Goal: Complete application form

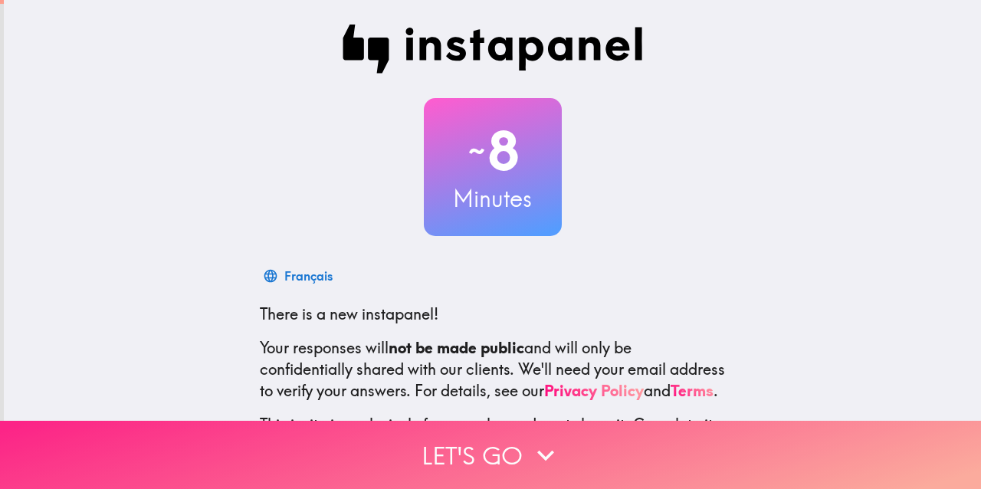
click at [504, 442] on button "Let's go" at bounding box center [490, 455] width 981 height 68
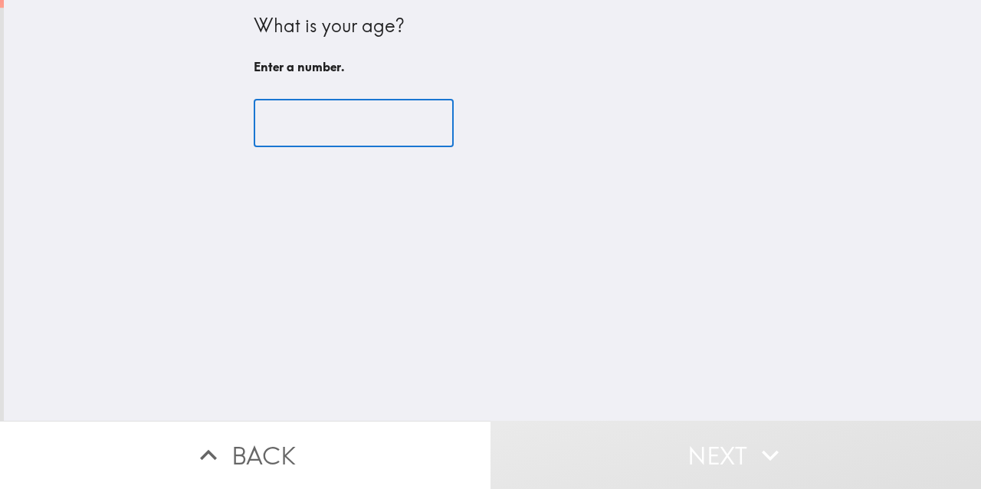
click at [418, 123] on input "number" at bounding box center [354, 124] width 200 height 48
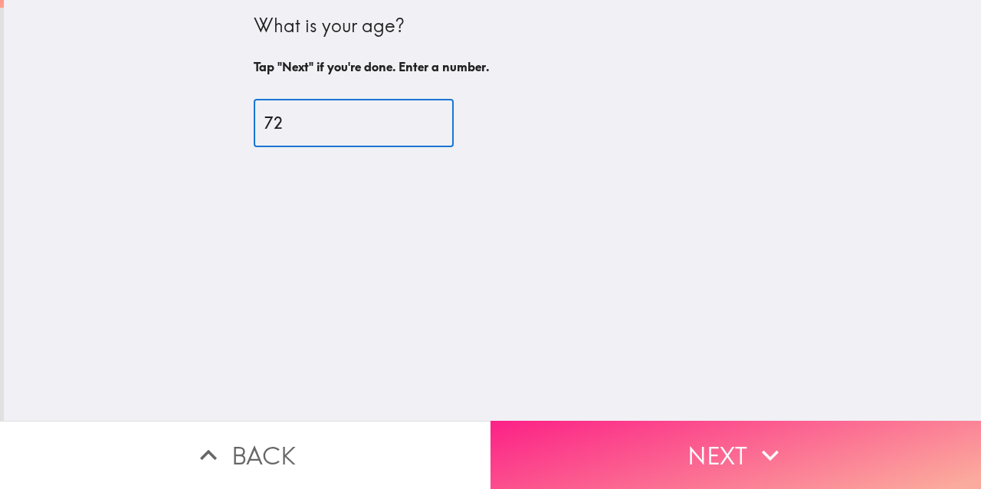
type input "72"
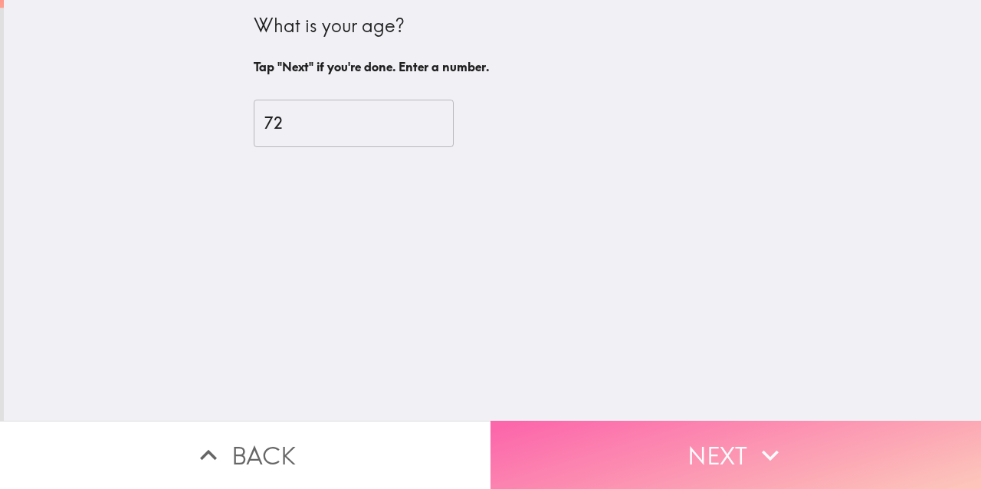
click at [615, 422] on button "Next" at bounding box center [736, 455] width 491 height 68
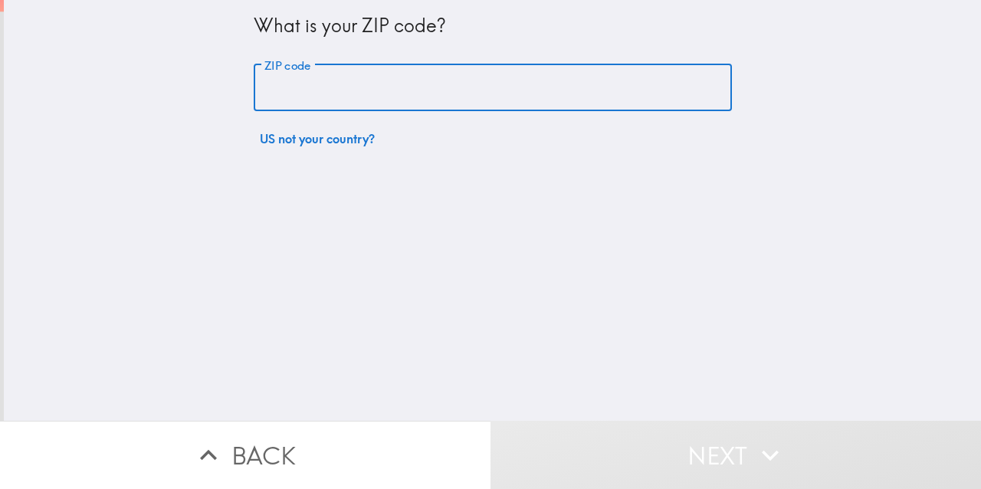
click at [367, 84] on input "ZIP code" at bounding box center [493, 88] width 478 height 48
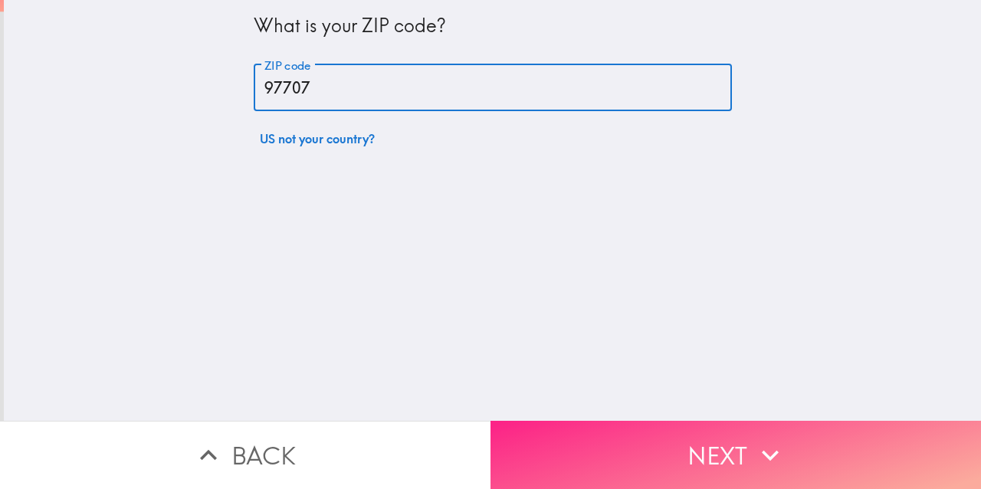
type input "97707"
click at [559, 468] on button "Next" at bounding box center [736, 455] width 491 height 68
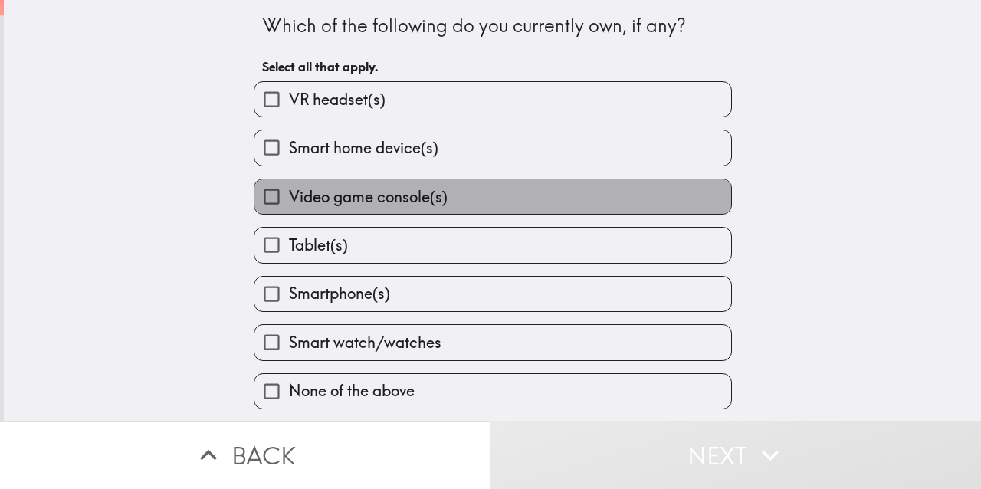
click at [487, 202] on label "Video game console(s)" at bounding box center [493, 196] width 477 height 34
click at [289, 202] on input "Video game console(s)" at bounding box center [272, 196] width 34 height 34
checkbox input "true"
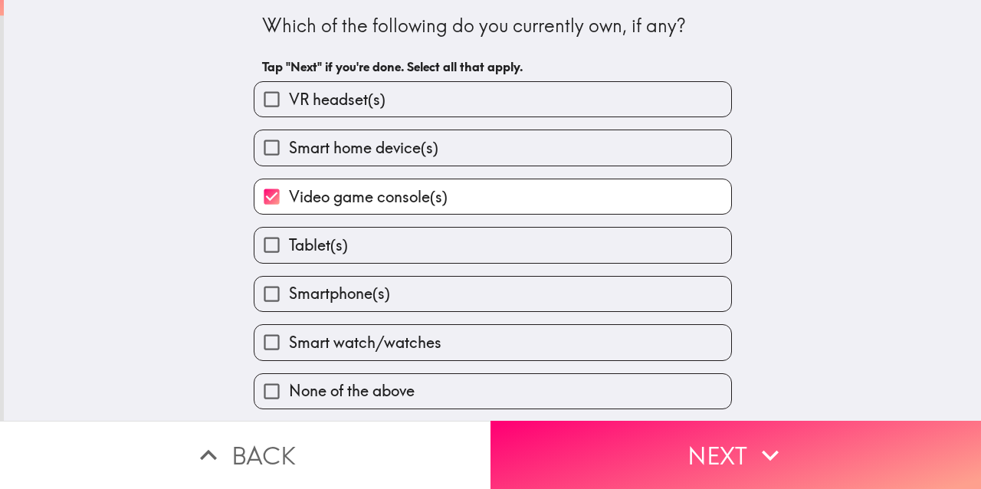
click at [471, 241] on label "Tablet(s)" at bounding box center [493, 245] width 477 height 34
click at [289, 241] on input "Tablet(s)" at bounding box center [272, 245] width 34 height 34
checkbox input "true"
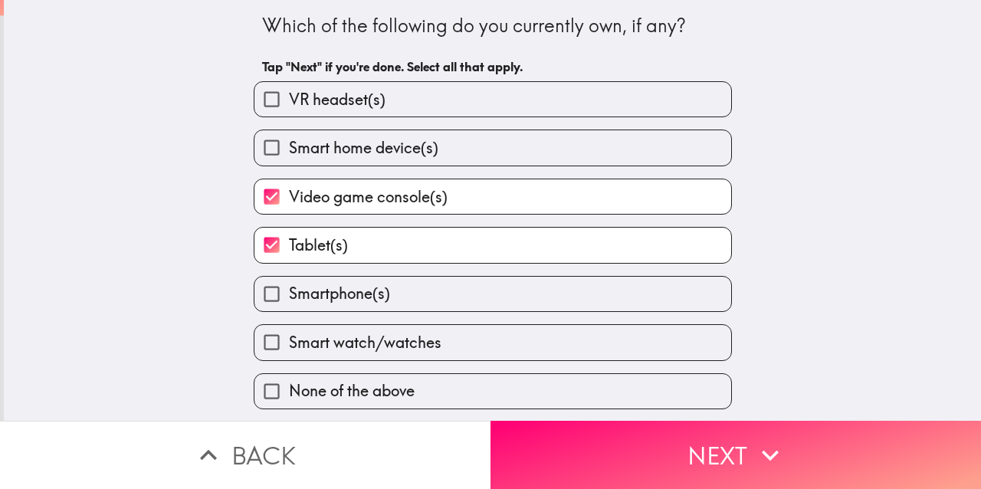
click at [463, 302] on label "Smartphone(s)" at bounding box center [493, 294] width 477 height 34
click at [289, 302] on input "Smartphone(s)" at bounding box center [272, 294] width 34 height 34
checkbox input "true"
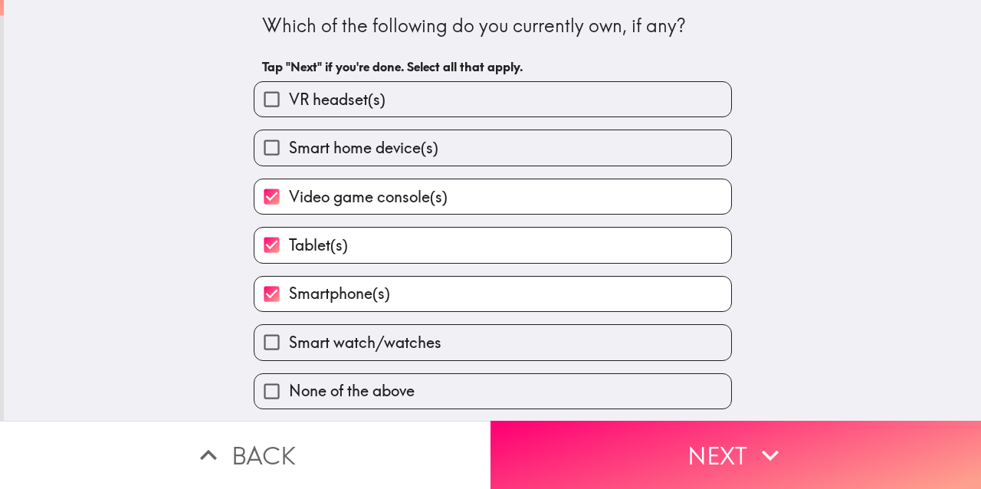
click at [469, 355] on label "Smart watch/watches" at bounding box center [493, 342] width 477 height 34
click at [289, 355] on input "Smart watch/watches" at bounding box center [272, 342] width 34 height 34
checkbox input "true"
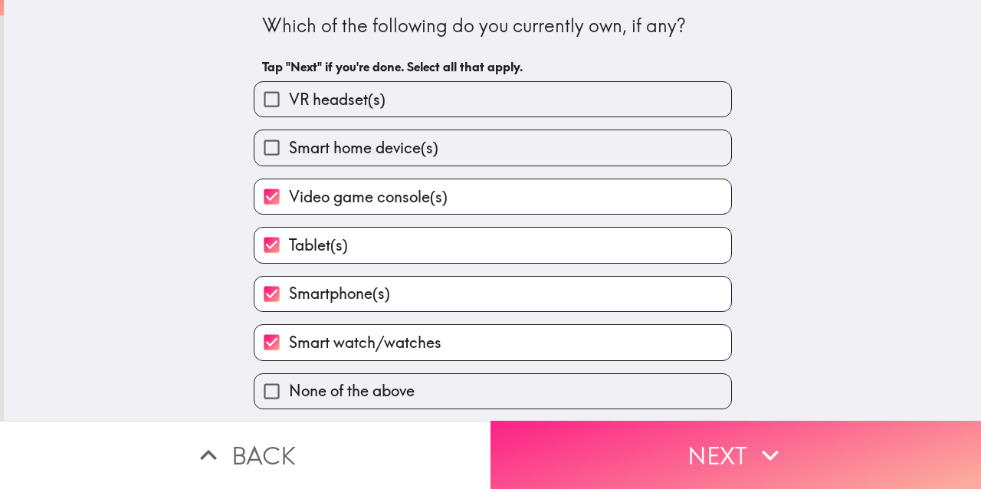
click at [570, 469] on button "Next" at bounding box center [736, 455] width 491 height 68
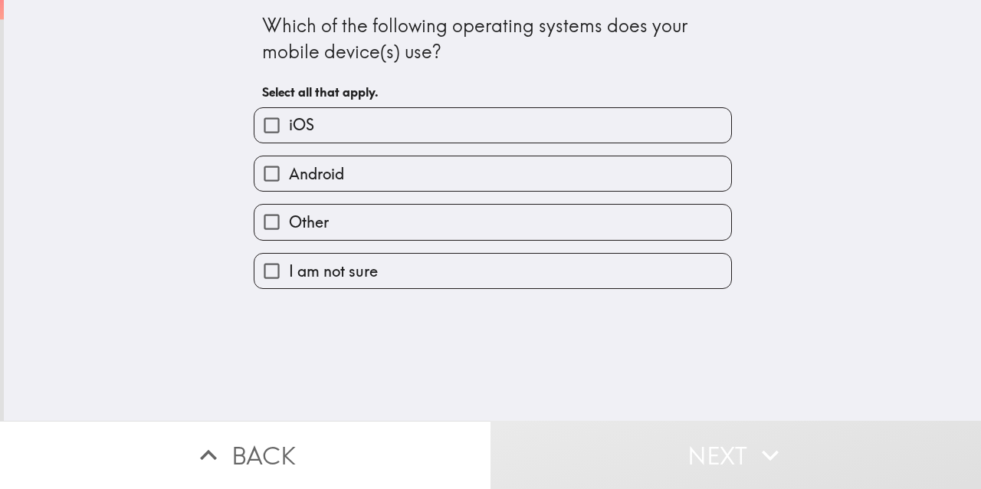
click at [409, 127] on label "iOS" at bounding box center [493, 125] width 477 height 34
click at [289, 127] on input "iOS" at bounding box center [272, 125] width 34 height 34
checkbox input "true"
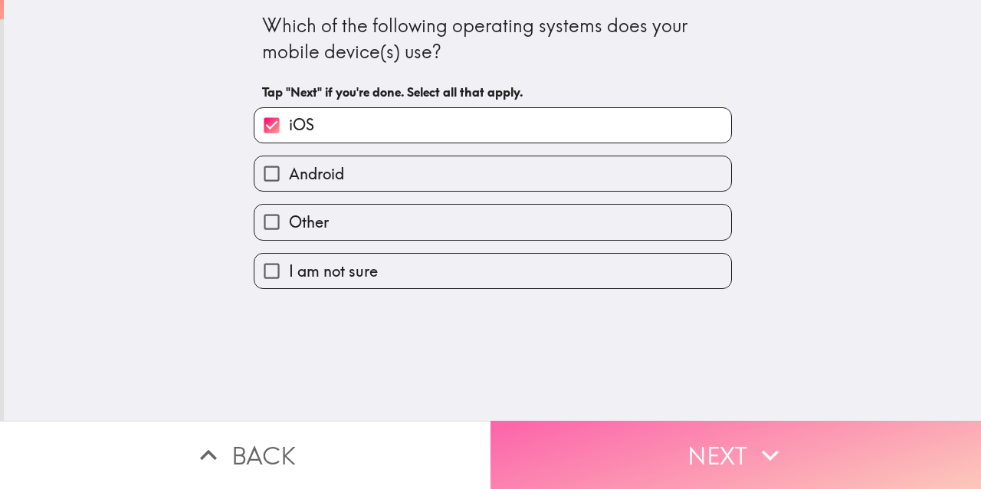
click at [578, 450] on button "Next" at bounding box center [736, 455] width 491 height 68
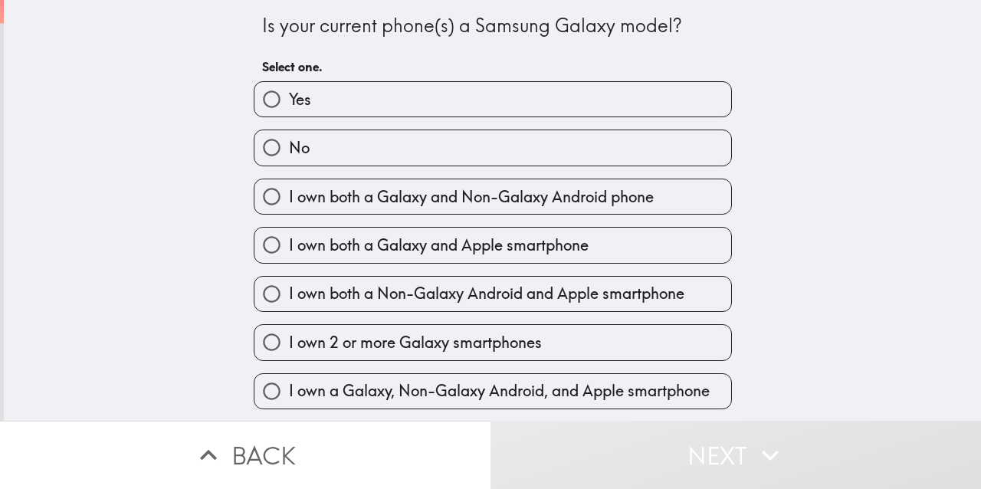
click at [504, 154] on label "No" at bounding box center [493, 147] width 477 height 34
click at [289, 154] on input "No" at bounding box center [272, 147] width 34 height 34
radio input "true"
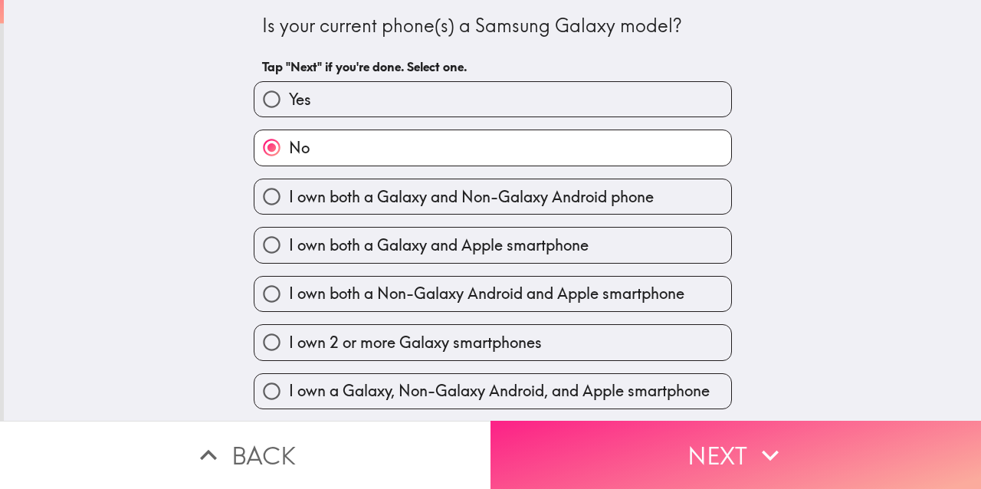
click at [589, 448] on button "Next" at bounding box center [736, 455] width 491 height 68
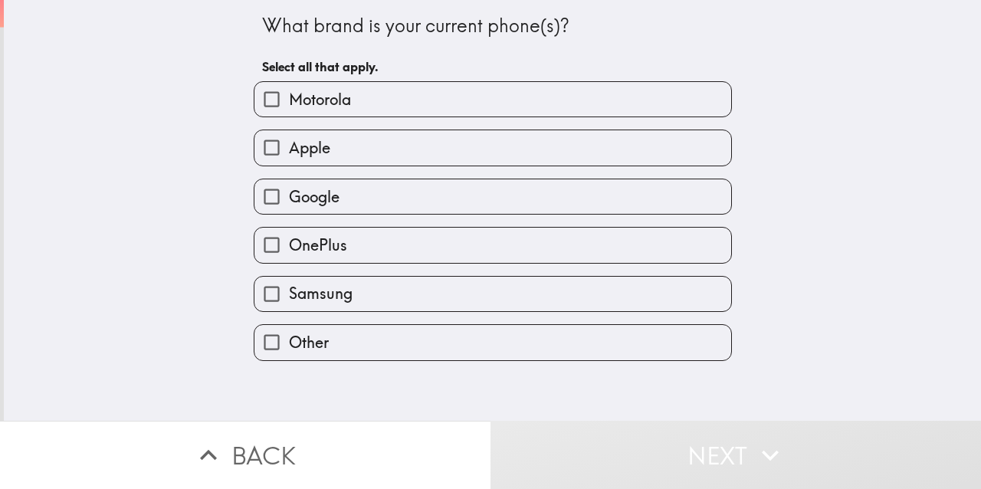
click at [443, 154] on label "Apple" at bounding box center [493, 147] width 477 height 34
click at [289, 154] on input "Apple" at bounding box center [272, 147] width 34 height 34
checkbox input "true"
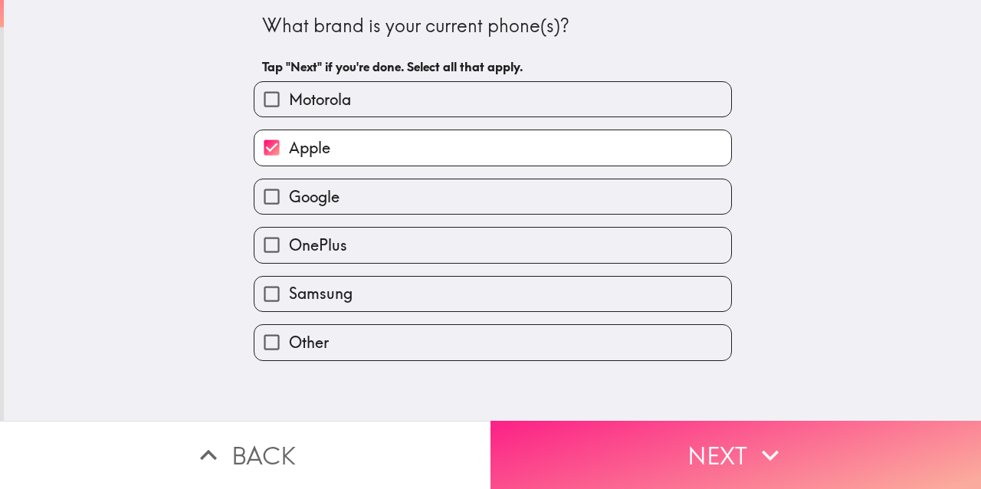
click at [582, 445] on button "Next" at bounding box center [736, 455] width 491 height 68
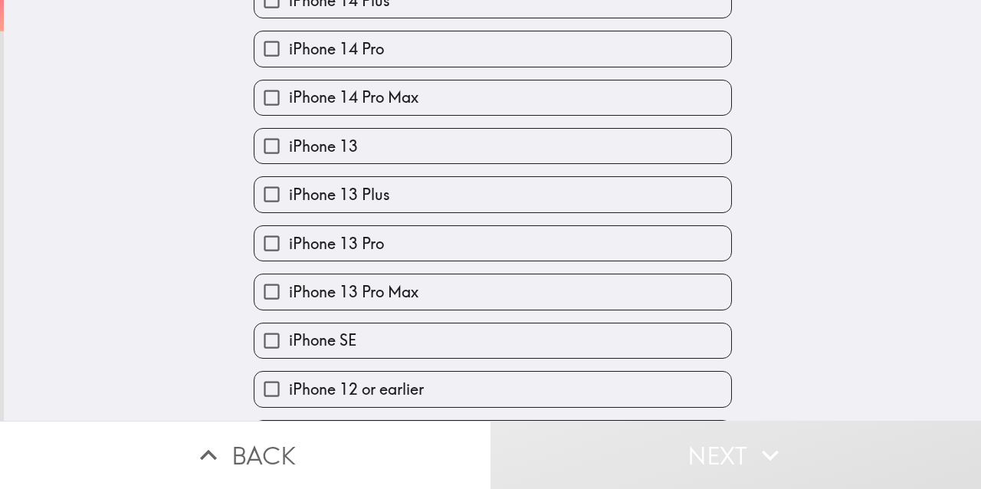
scroll to position [662, 0]
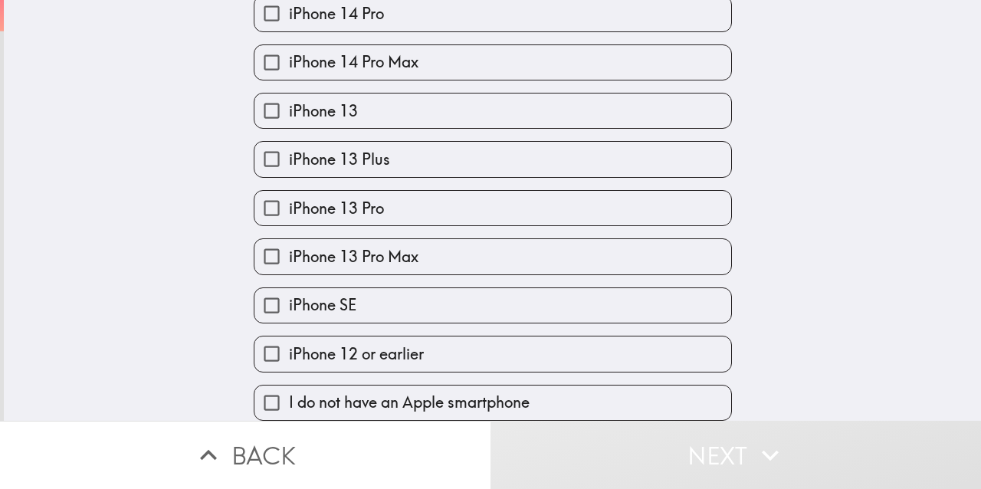
click at [514, 356] on label "iPhone 12 or earlier" at bounding box center [493, 354] width 477 height 34
click at [289, 356] on input "iPhone 12 or earlier" at bounding box center [272, 354] width 34 height 34
checkbox input "true"
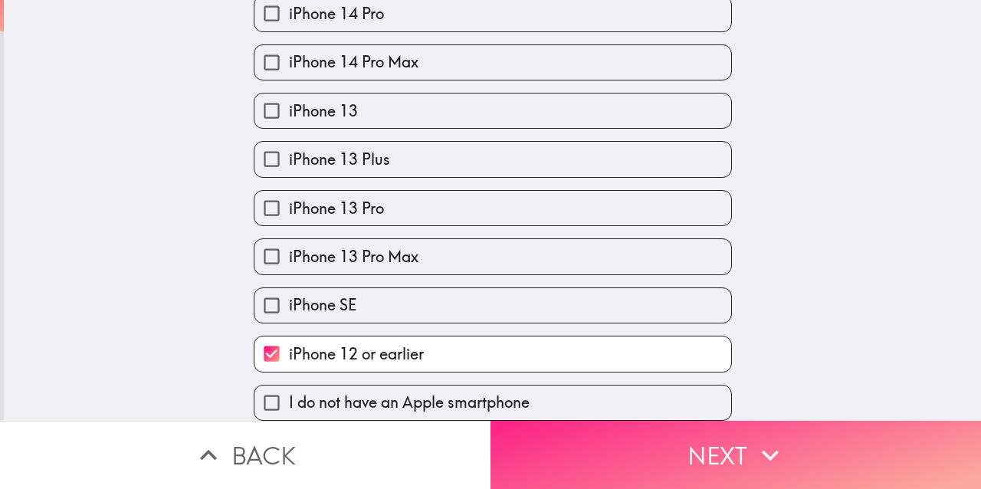
click at [573, 468] on button "Next" at bounding box center [736, 455] width 491 height 68
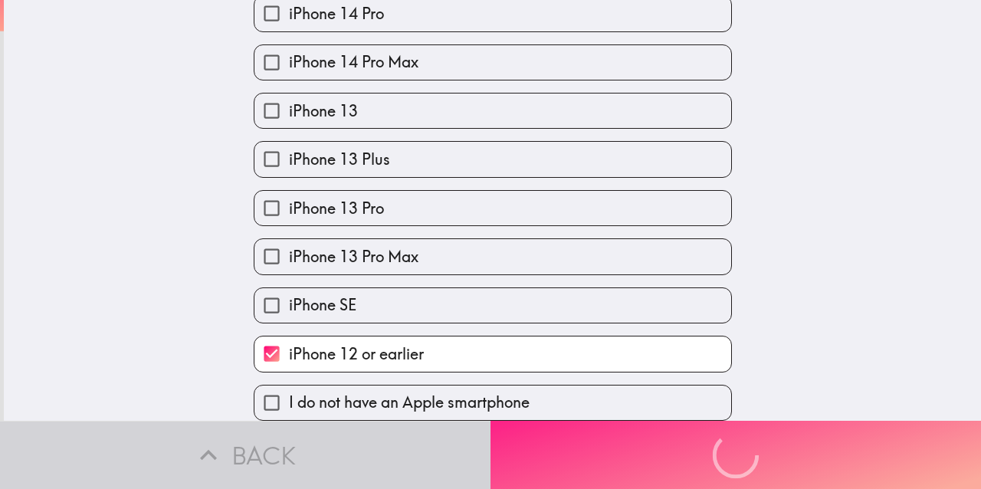
scroll to position [0, 0]
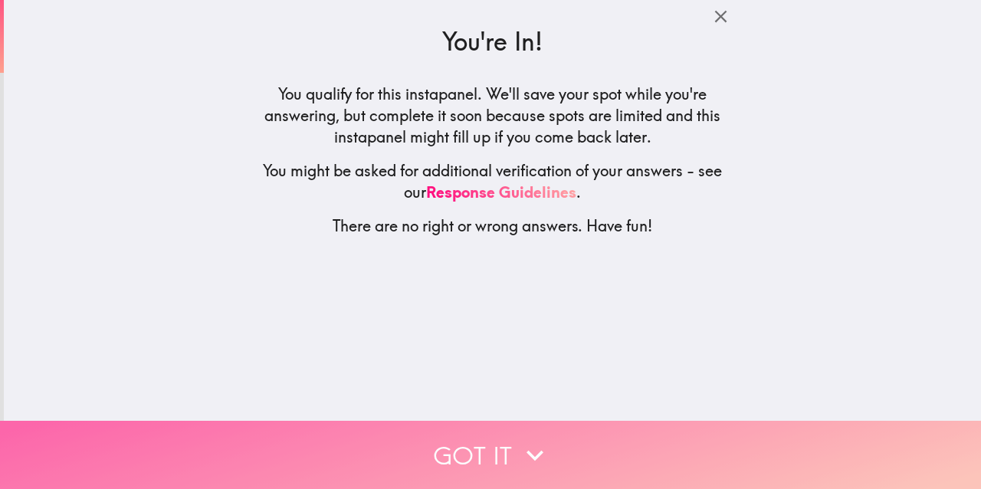
click at [573, 468] on button "Got it" at bounding box center [490, 455] width 981 height 68
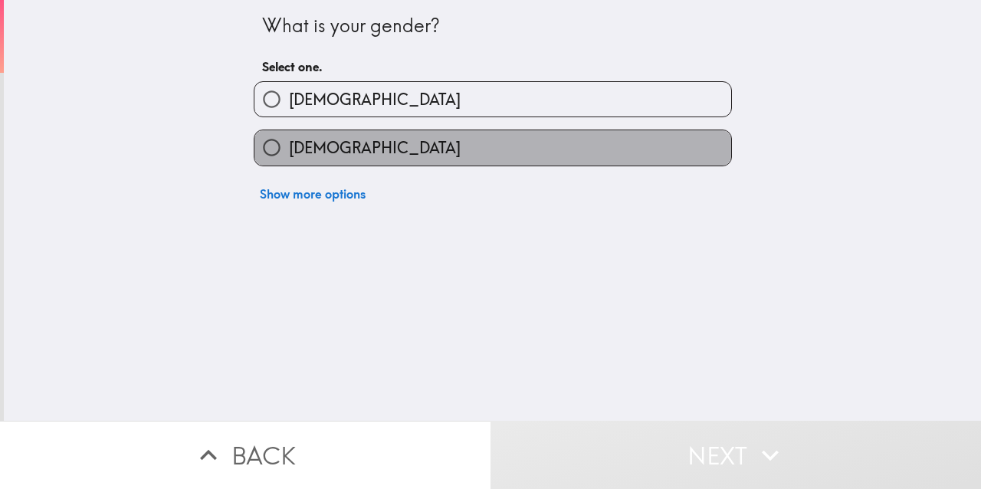
click at [527, 149] on label "[DEMOGRAPHIC_DATA]" at bounding box center [493, 147] width 477 height 34
click at [289, 149] on input "[DEMOGRAPHIC_DATA]" at bounding box center [272, 147] width 34 height 34
radio input "true"
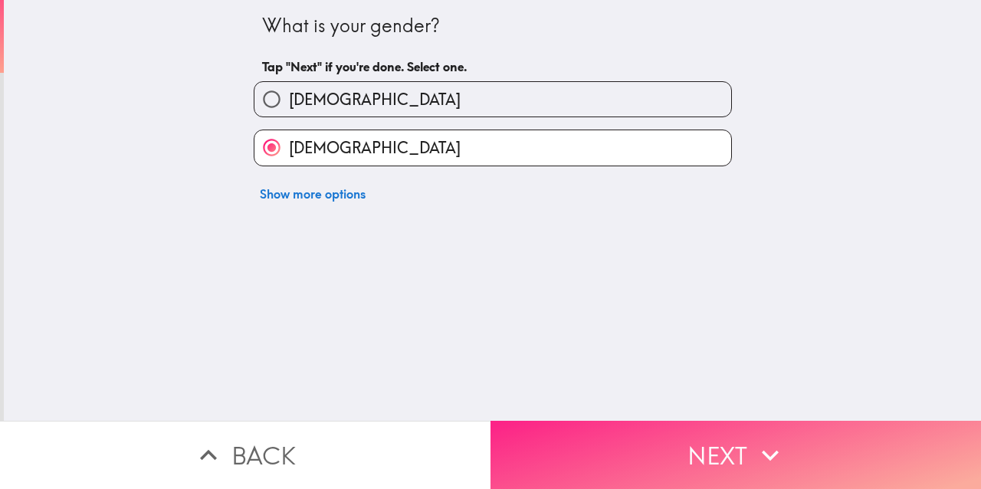
click at [614, 461] on button "Next" at bounding box center [736, 455] width 491 height 68
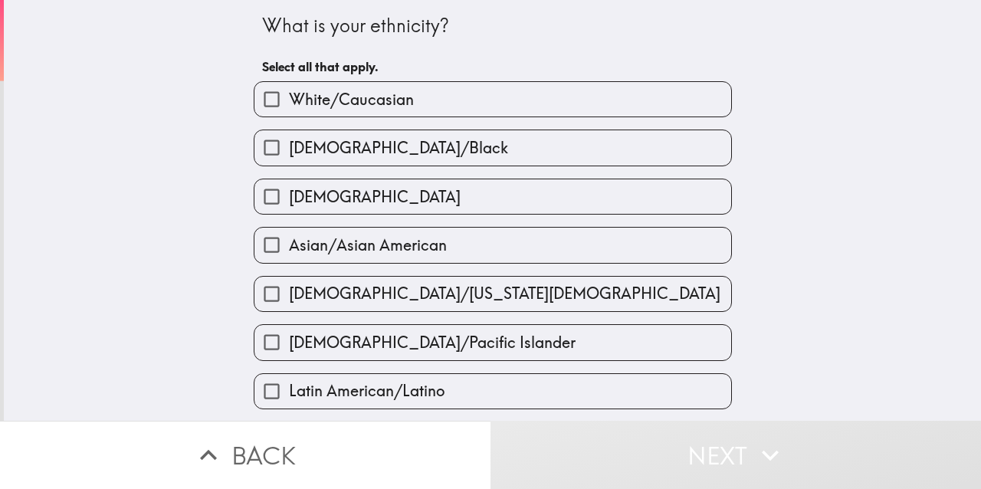
click at [580, 102] on label "White/Caucasian" at bounding box center [493, 99] width 477 height 34
click at [289, 102] on input "White/Caucasian" at bounding box center [272, 99] width 34 height 34
checkbox input "true"
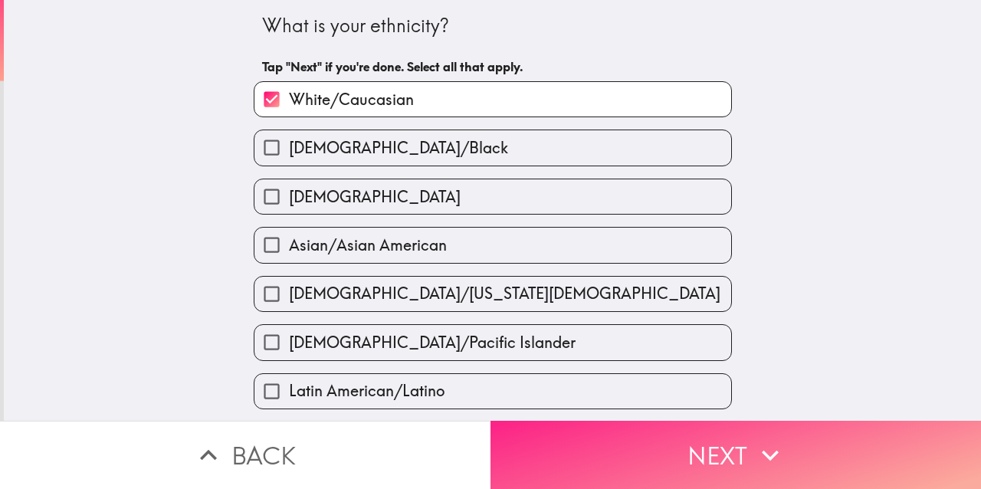
click at [626, 459] on button "Next" at bounding box center [736, 455] width 491 height 68
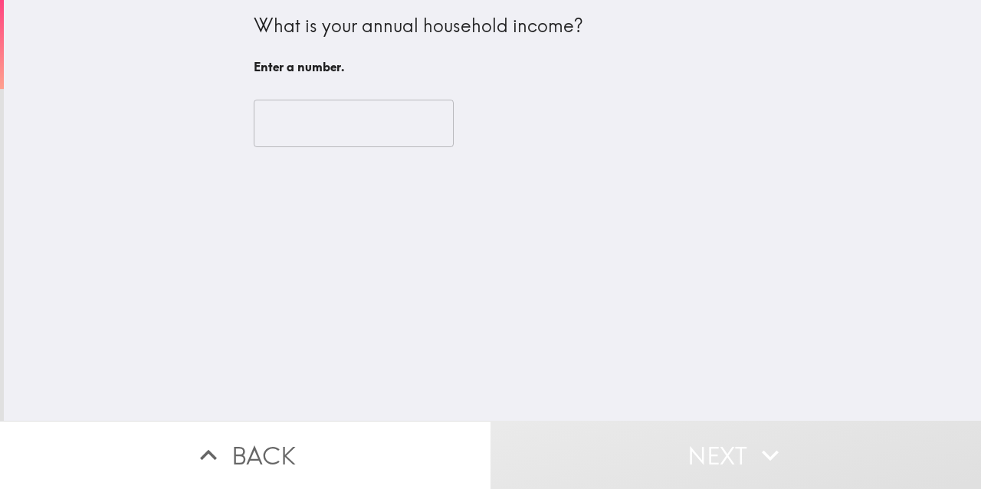
click at [383, 130] on input "number" at bounding box center [354, 124] width 200 height 48
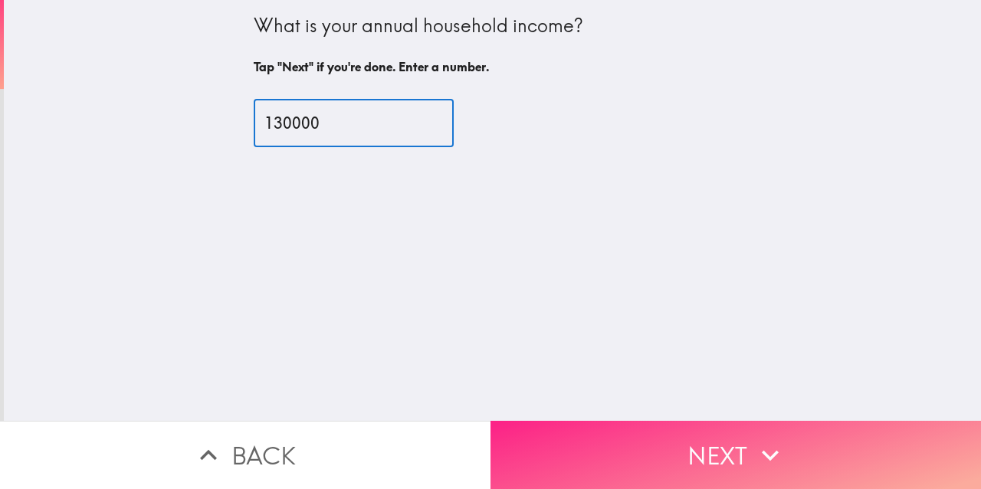
type input "130000"
click at [564, 471] on button "Next" at bounding box center [736, 455] width 491 height 68
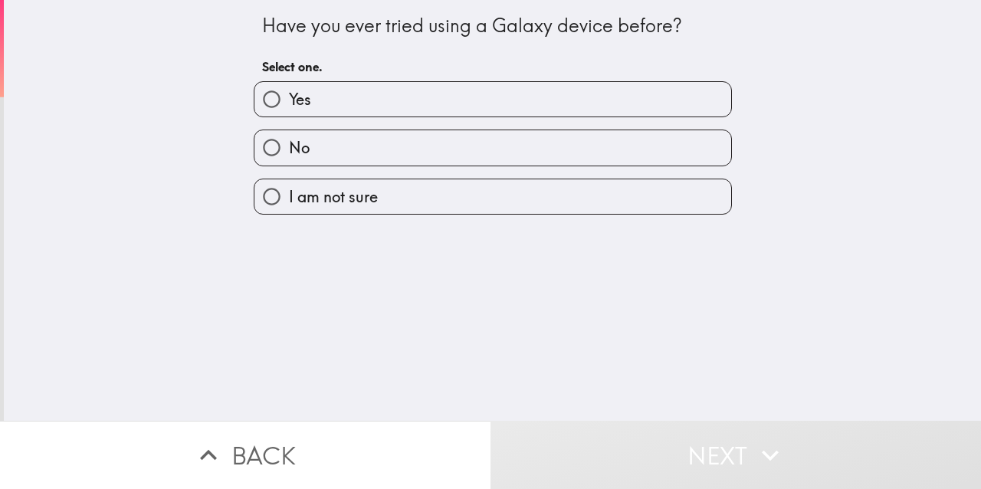
click at [366, 104] on label "Yes" at bounding box center [493, 99] width 477 height 34
click at [289, 104] on input "Yes" at bounding box center [272, 99] width 34 height 34
radio input "true"
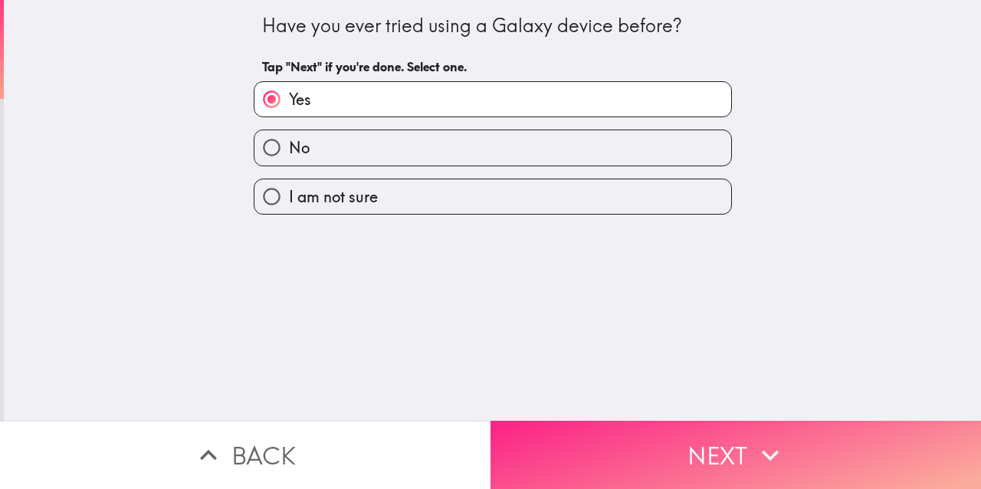
click at [603, 450] on button "Next" at bounding box center [736, 455] width 491 height 68
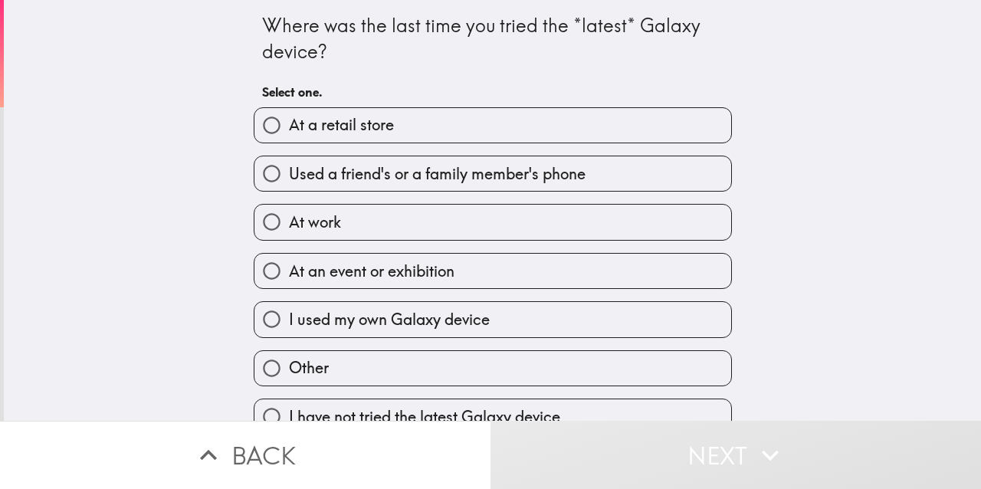
click at [270, 219] on input "At work" at bounding box center [272, 222] width 34 height 34
radio input "true"
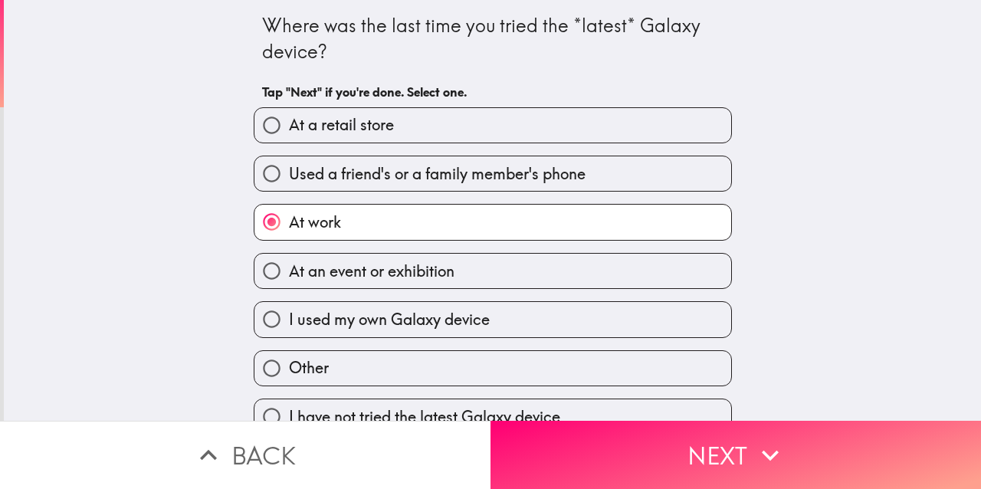
scroll to position [20, 0]
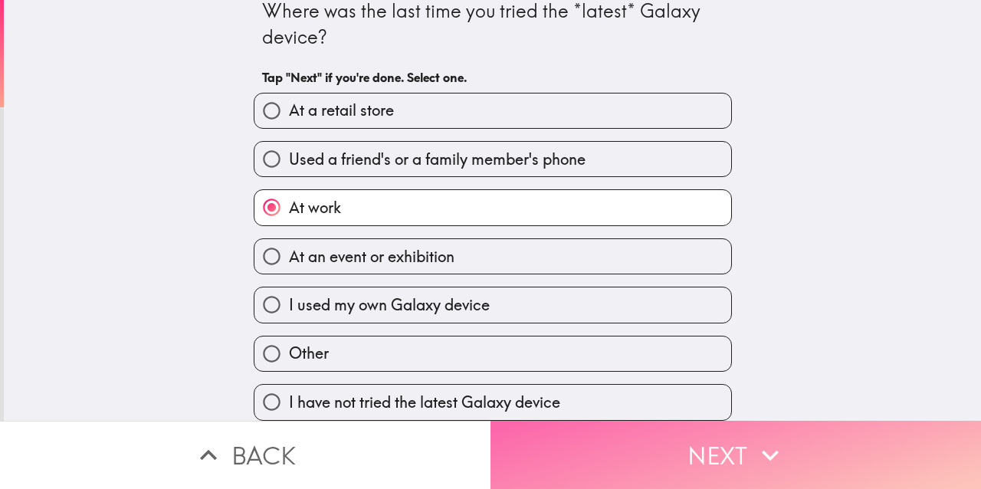
click at [559, 464] on button "Next" at bounding box center [736, 455] width 491 height 68
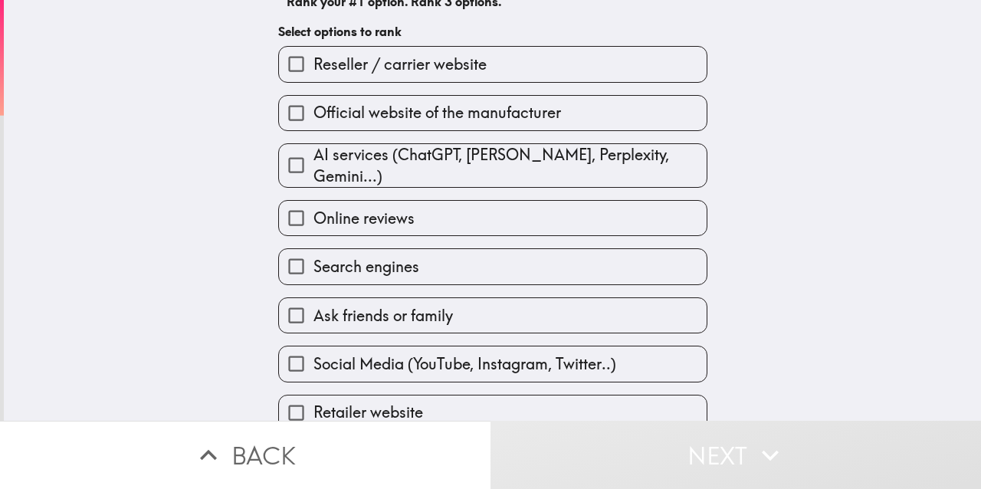
scroll to position [150, 0]
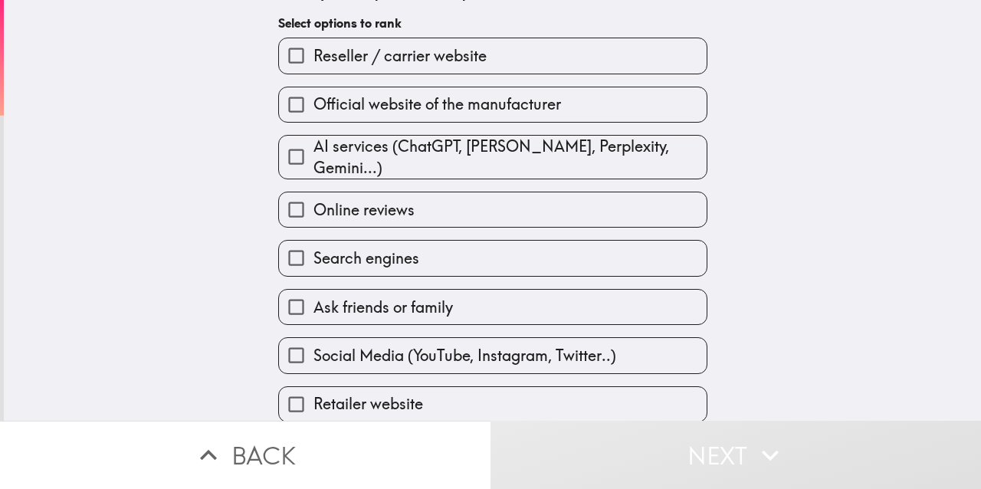
click at [475, 251] on label "Search engines" at bounding box center [493, 258] width 428 height 34
click at [314, 251] on input "Search engines" at bounding box center [296, 258] width 34 height 34
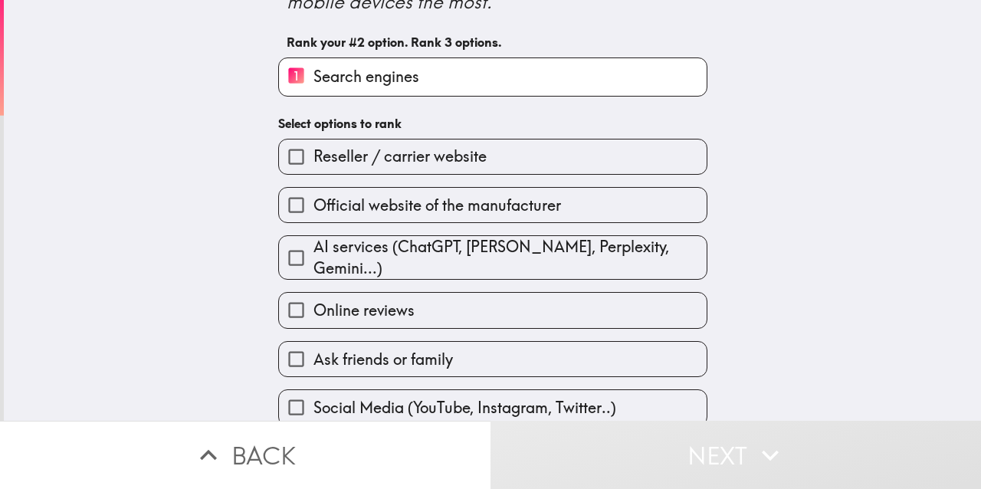
scroll to position [153, 0]
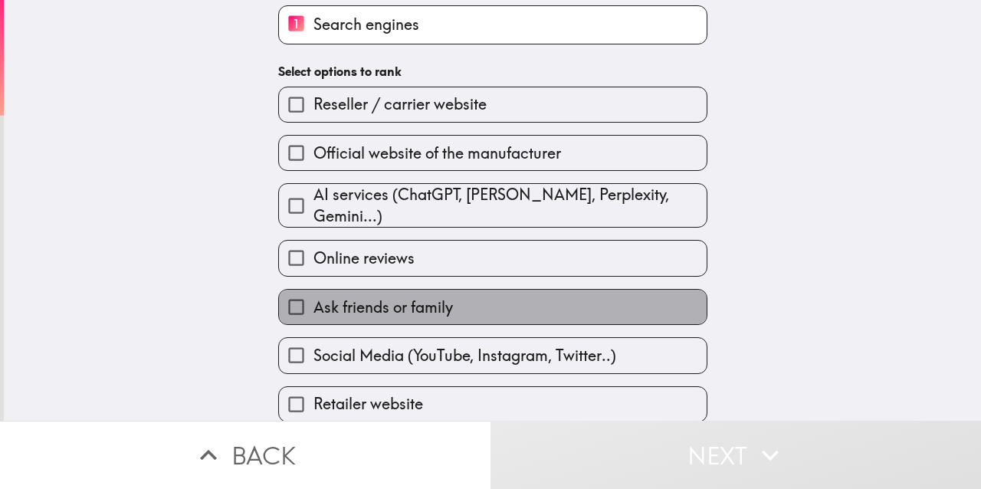
click at [455, 300] on label "Ask friends or family" at bounding box center [493, 307] width 428 height 34
click at [314, 300] on input "Ask friends or family" at bounding box center [296, 307] width 34 height 34
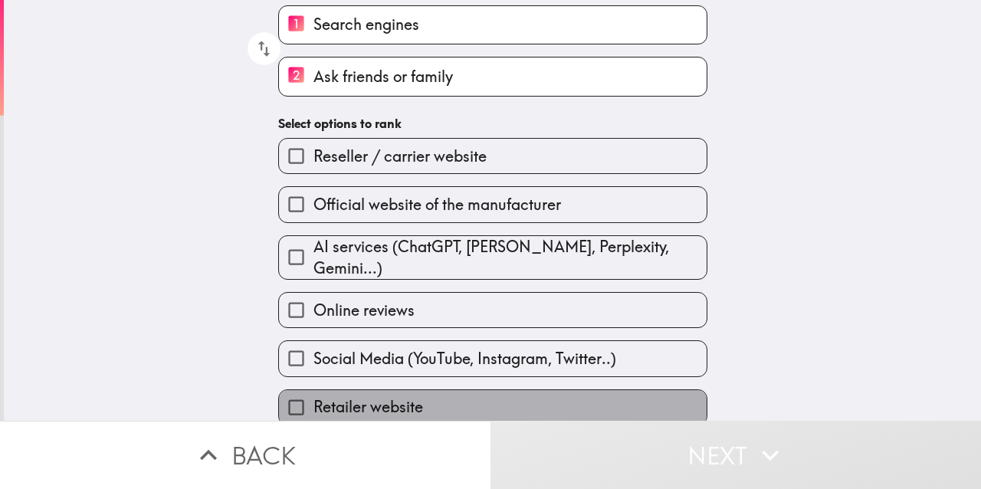
click at [451, 409] on label "Retailer website" at bounding box center [493, 407] width 428 height 34
click at [314, 409] on input "Retailer website" at bounding box center [296, 407] width 34 height 34
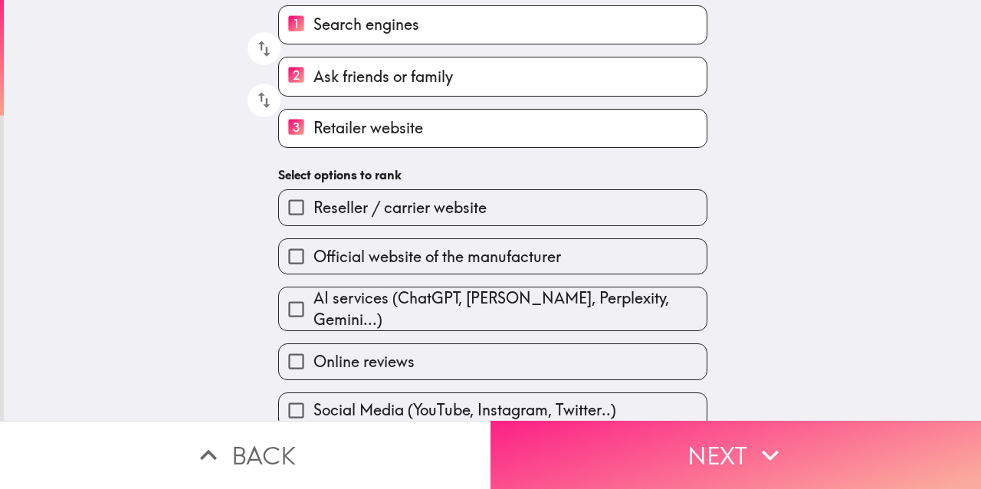
click at [542, 470] on button "Next" at bounding box center [736, 455] width 491 height 68
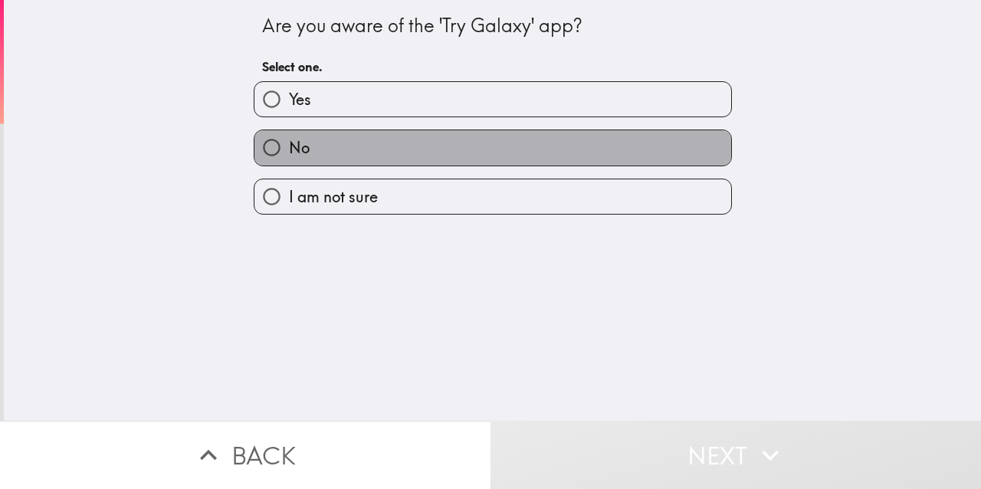
click at [450, 148] on label "No" at bounding box center [493, 147] width 477 height 34
click at [289, 148] on input "No" at bounding box center [272, 147] width 34 height 34
radio input "true"
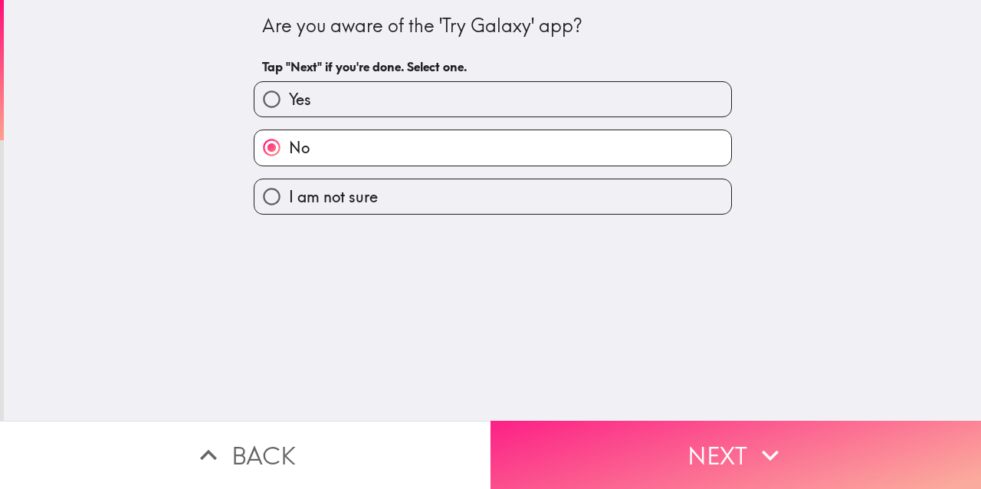
click at [569, 446] on button "Next" at bounding box center [736, 455] width 491 height 68
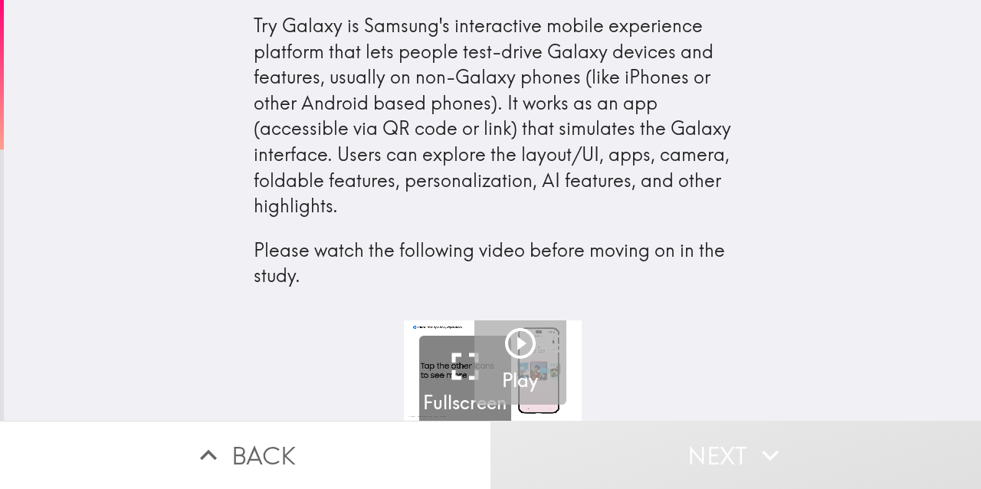
click at [519, 339] on icon "button" at bounding box center [520, 343] width 31 height 31
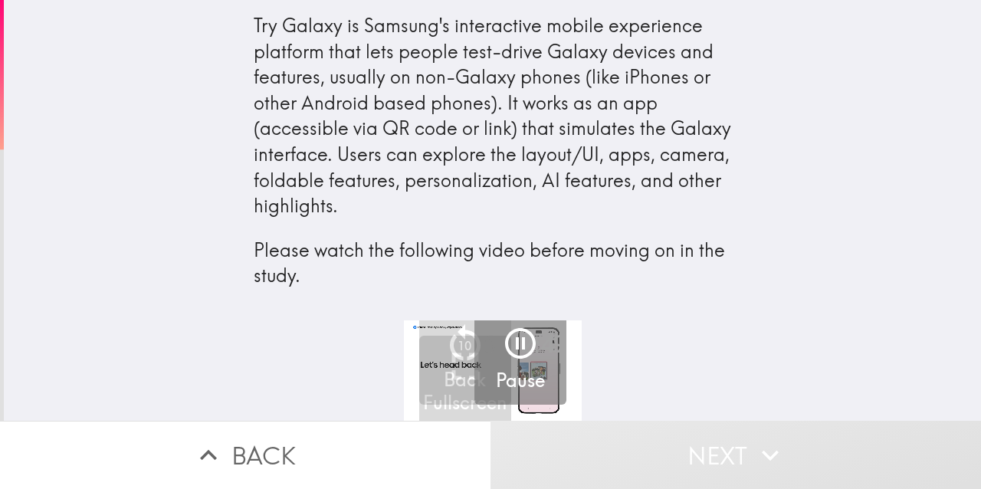
click at [523, 381] on h5 "Pause" at bounding box center [520, 381] width 49 height 26
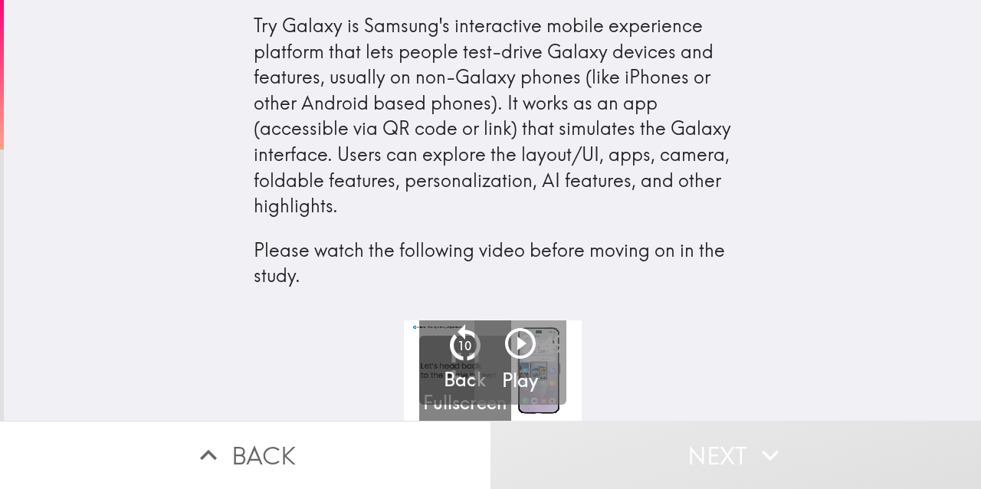
click at [481, 391] on button "Play" at bounding box center [521, 359] width 92 height 92
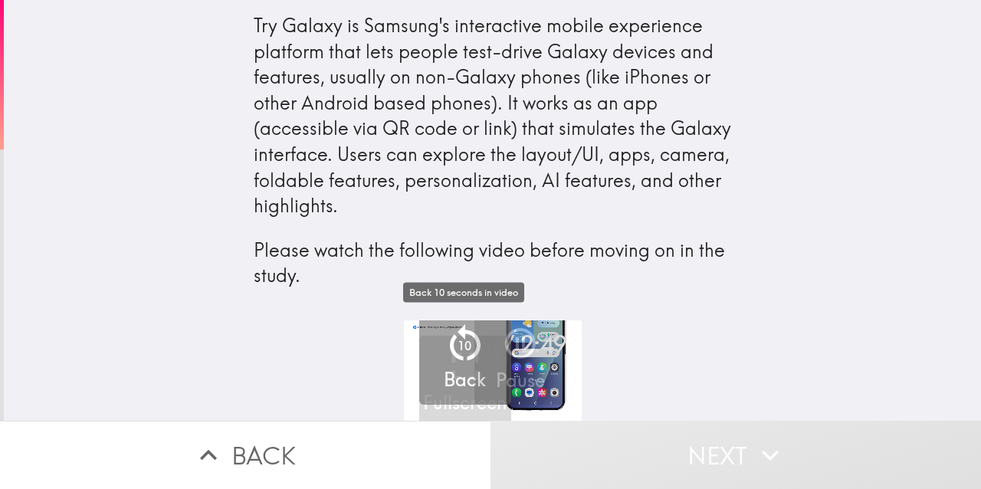
click at [464, 376] on h5 "Back" at bounding box center [465, 380] width 42 height 26
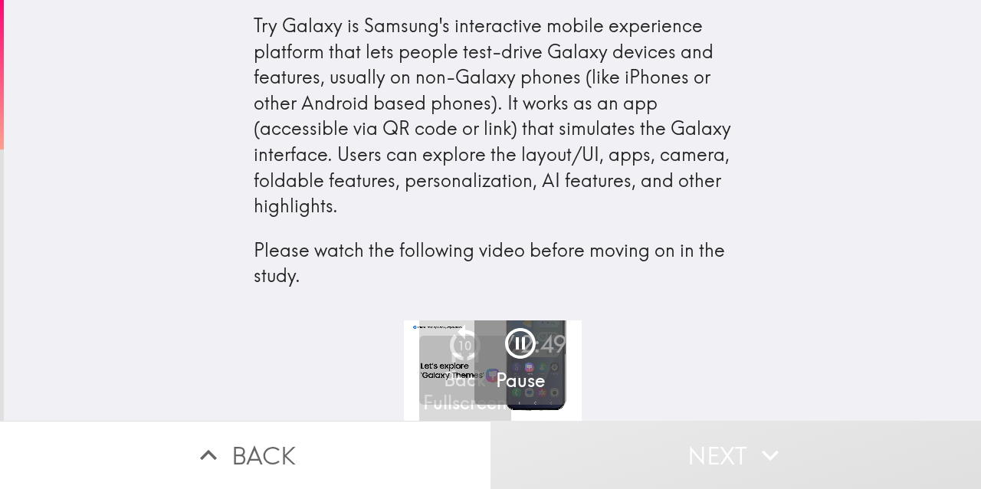
click at [521, 381] on h5 "Pause" at bounding box center [520, 381] width 49 height 26
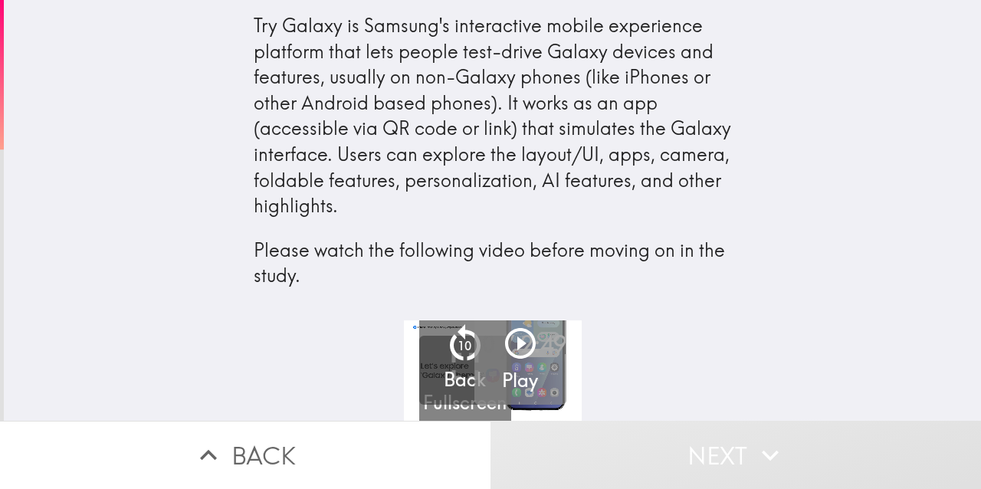
click at [517, 343] on icon "button" at bounding box center [520, 343] width 31 height 31
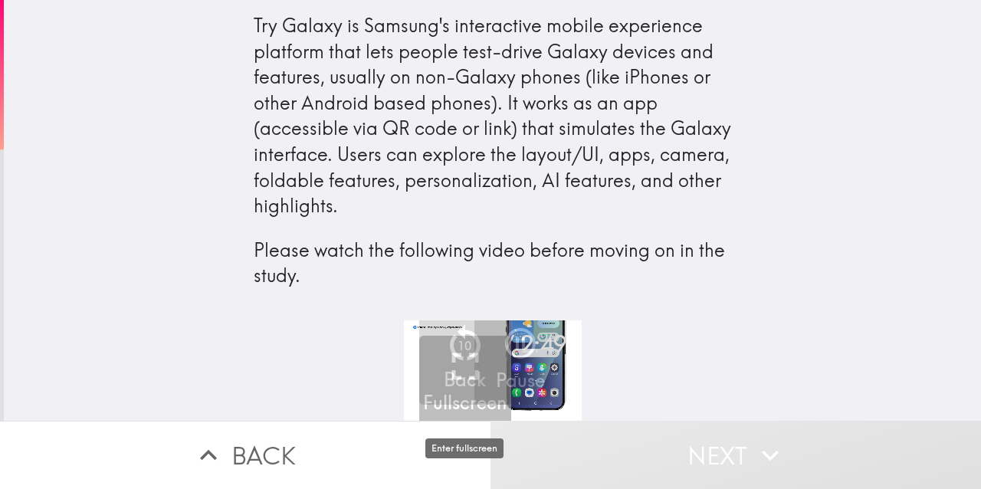
click at [443, 407] on h5 "Fullscreen" at bounding box center [465, 403] width 84 height 26
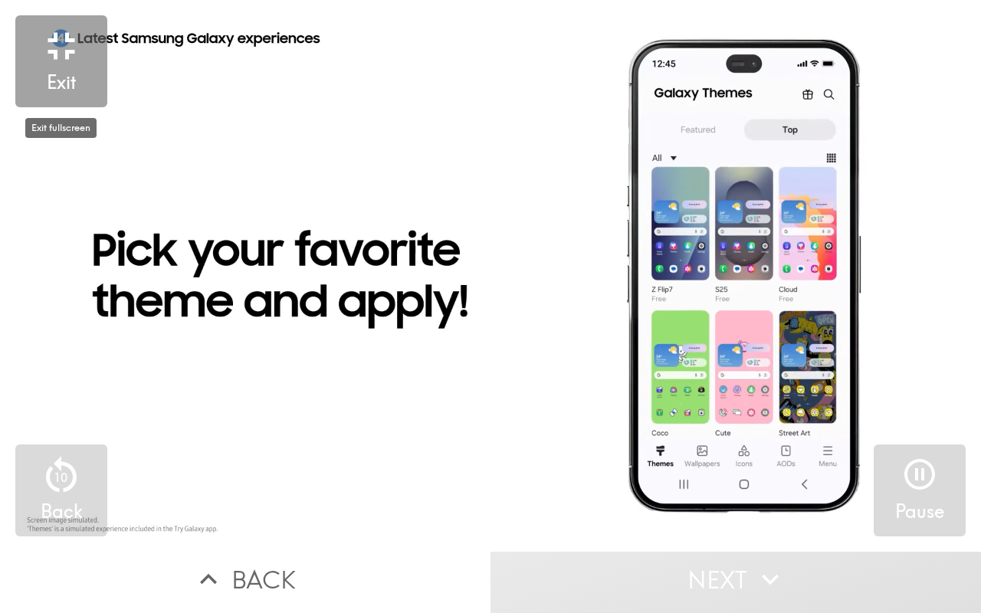
click at [78, 85] on div "Exit" at bounding box center [61, 62] width 46 height 68
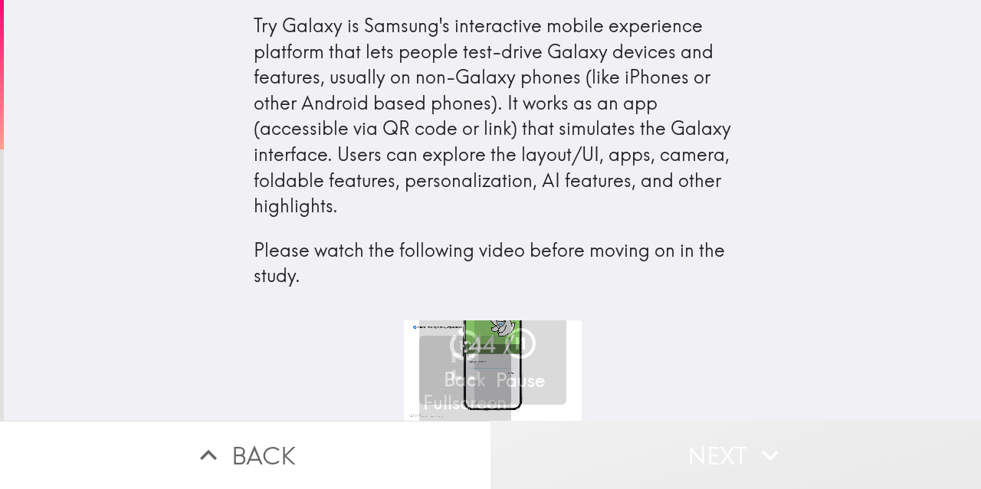
click at [721, 452] on button "Next" at bounding box center [736, 455] width 491 height 68
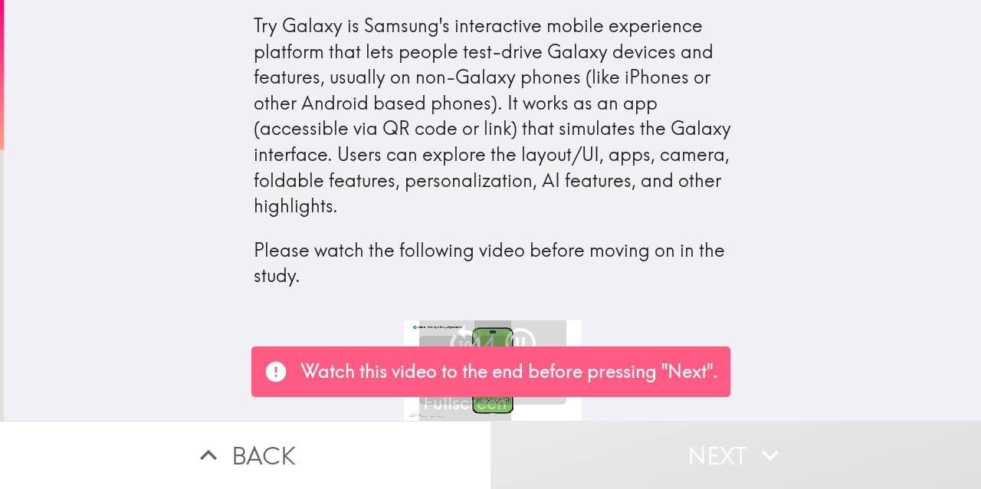
click at [721, 452] on button "Next" at bounding box center [736, 455] width 491 height 68
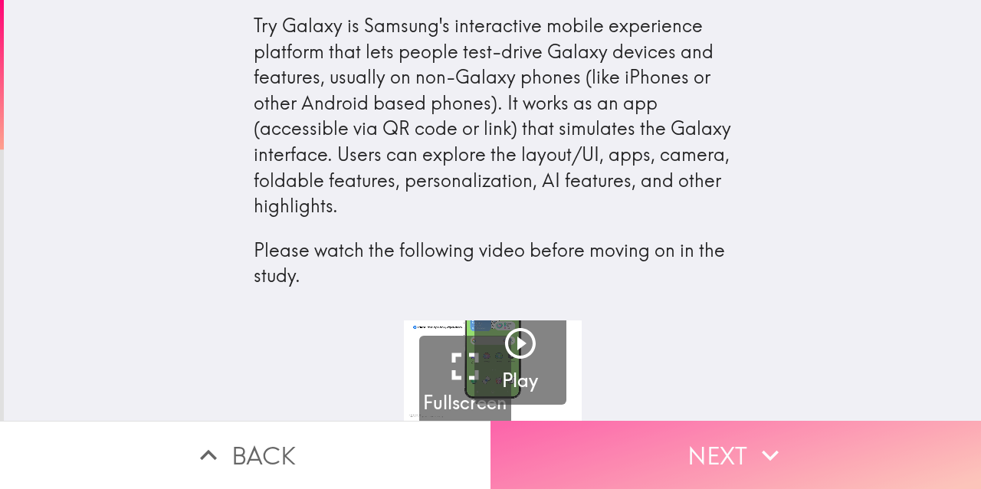
click at [862, 465] on button "Next" at bounding box center [736, 455] width 491 height 68
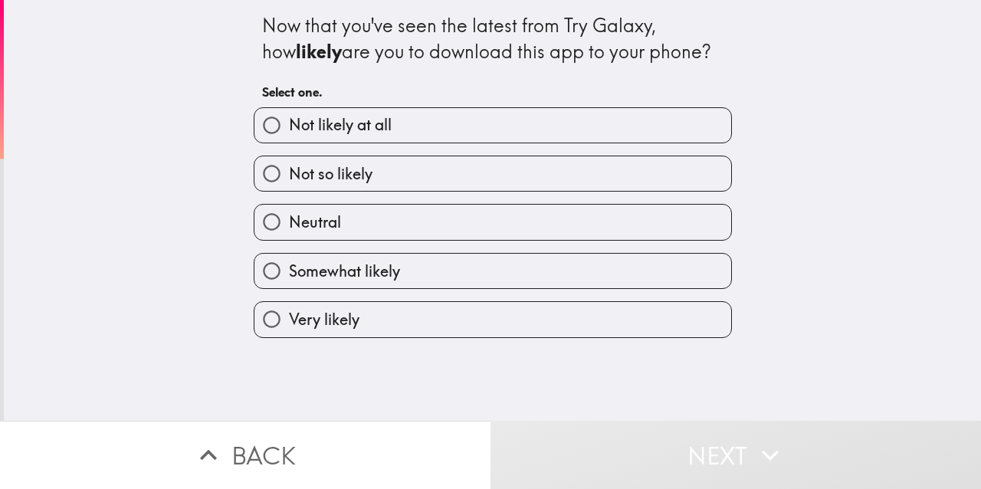
click at [666, 177] on label "Not so likely" at bounding box center [493, 173] width 477 height 34
click at [289, 177] on input "Not so likely" at bounding box center [272, 173] width 34 height 34
radio input "true"
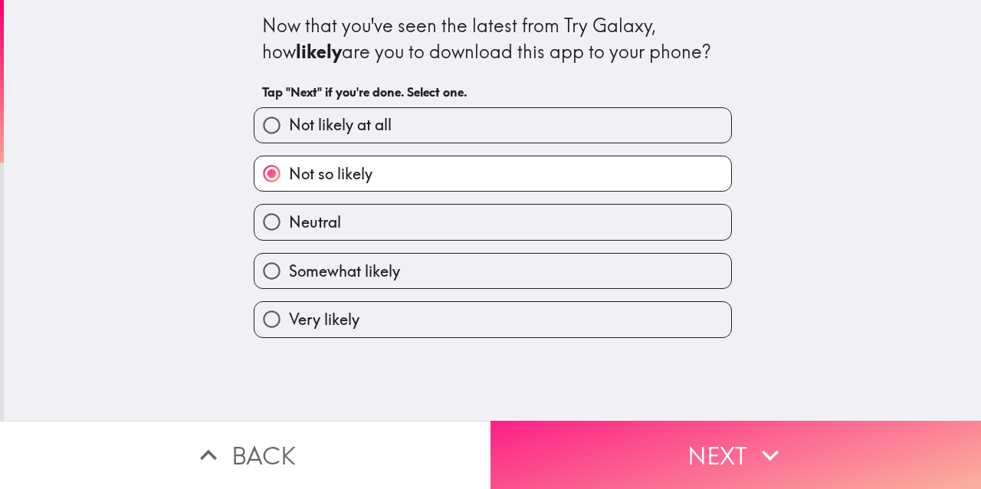
click at [794, 455] on button "Next" at bounding box center [736, 455] width 491 height 68
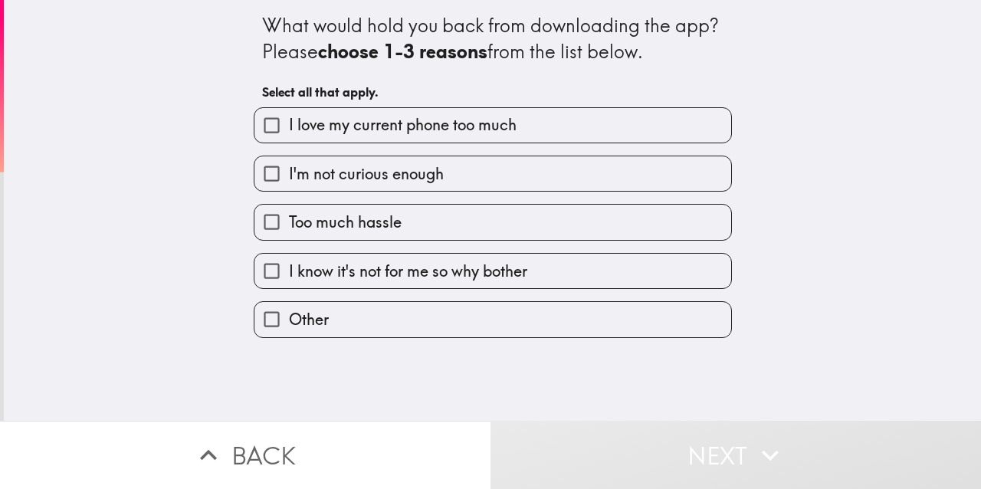
click at [613, 129] on label "I love my current phone too much" at bounding box center [493, 125] width 477 height 34
click at [289, 129] on input "I love my current phone too much" at bounding box center [272, 125] width 34 height 34
checkbox input "true"
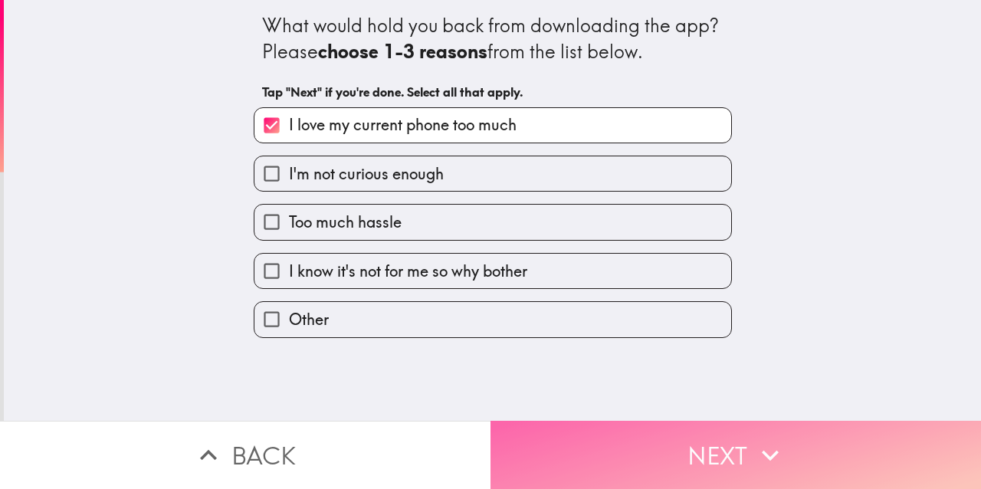
click at [707, 459] on button "Next" at bounding box center [736, 455] width 491 height 68
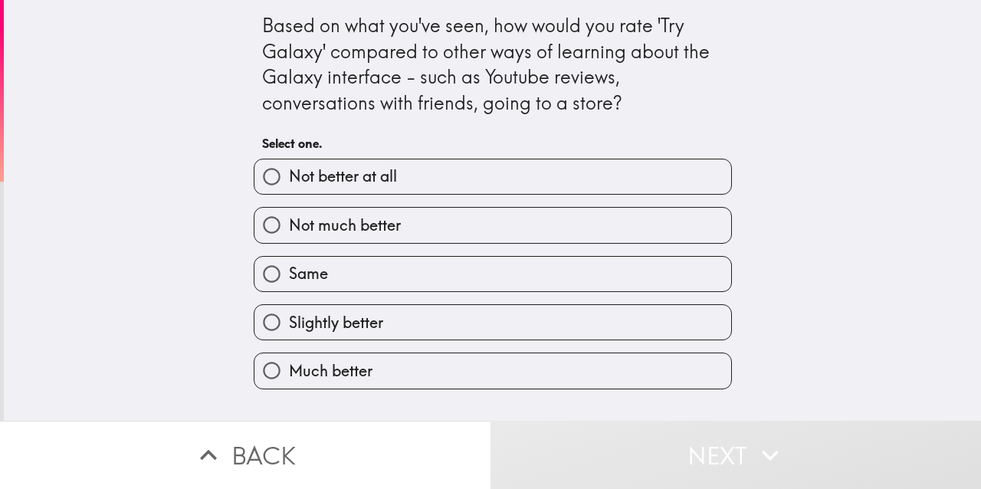
click at [570, 323] on label "Slightly better" at bounding box center [493, 322] width 477 height 34
click at [289, 323] on input "Slightly better" at bounding box center [272, 322] width 34 height 34
radio input "true"
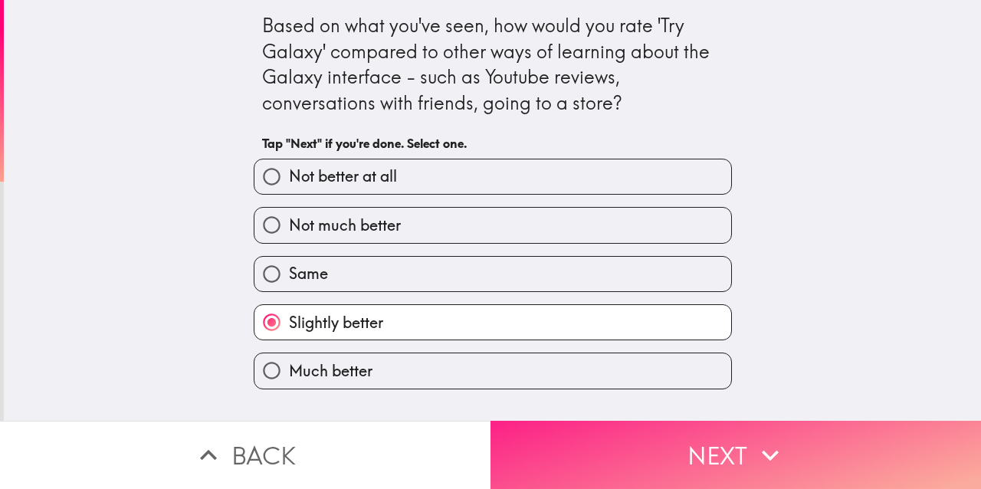
click at [634, 480] on button "Next" at bounding box center [736, 455] width 491 height 68
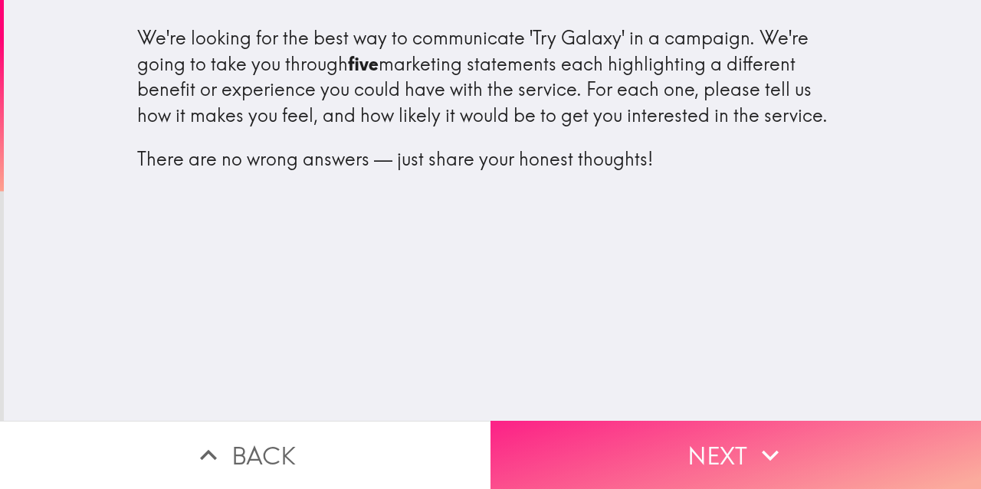
click at [637, 444] on button "Next" at bounding box center [736, 455] width 491 height 68
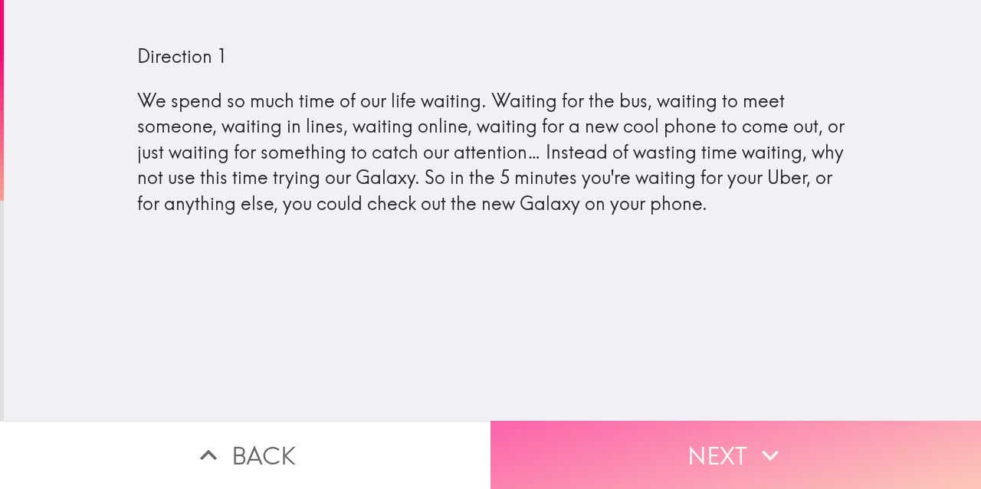
click at [693, 467] on button "Next" at bounding box center [736, 455] width 491 height 68
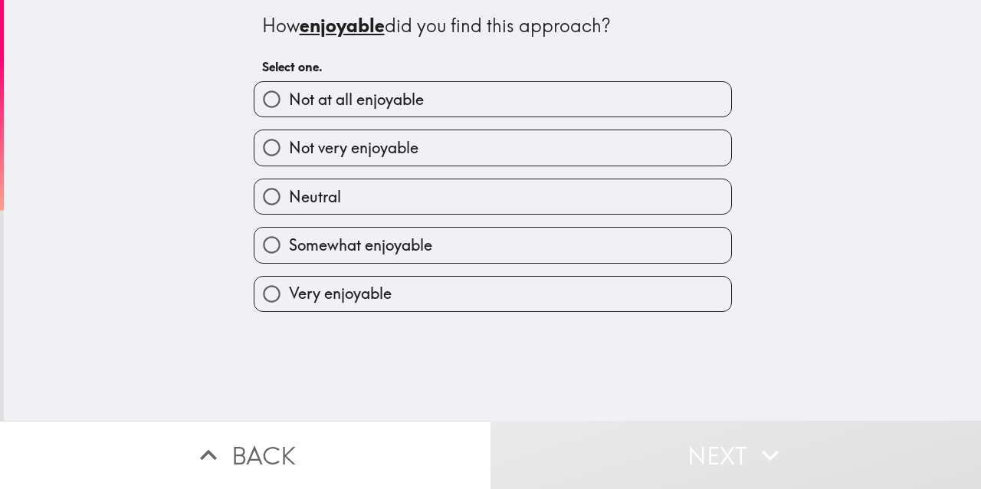
click at [668, 196] on label "Neutral" at bounding box center [493, 196] width 477 height 34
click at [289, 196] on input "Neutral" at bounding box center [272, 196] width 34 height 34
radio input "true"
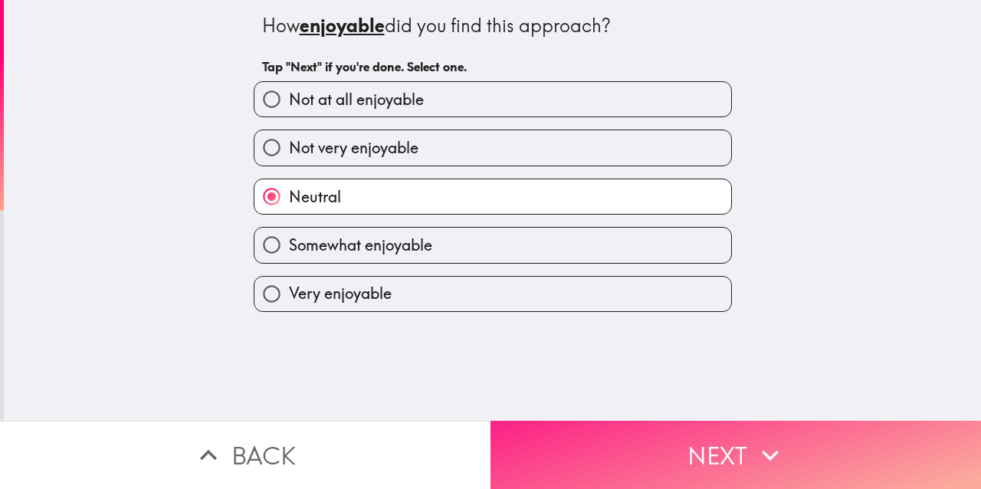
click at [668, 452] on button "Next" at bounding box center [736, 455] width 491 height 68
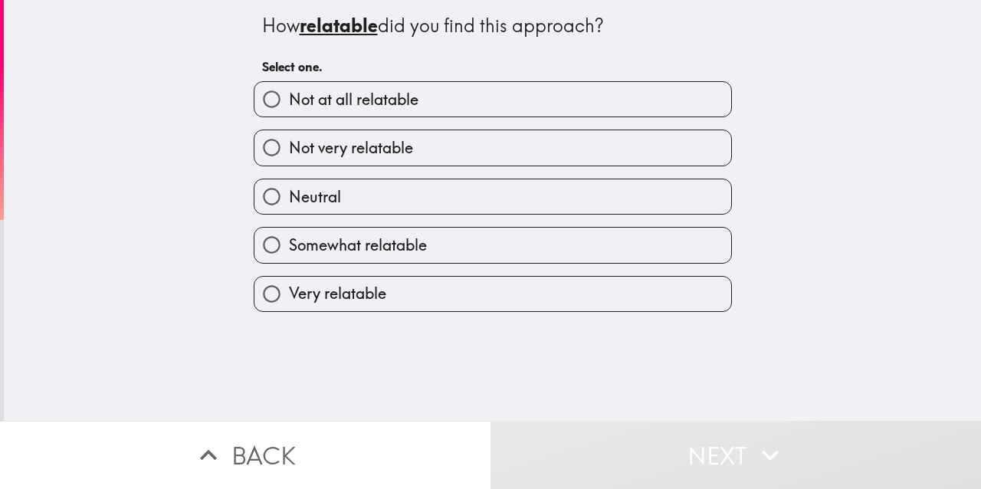
click at [585, 241] on label "Somewhat relatable" at bounding box center [493, 245] width 477 height 34
click at [289, 241] on input "Somewhat relatable" at bounding box center [272, 245] width 34 height 34
radio input "true"
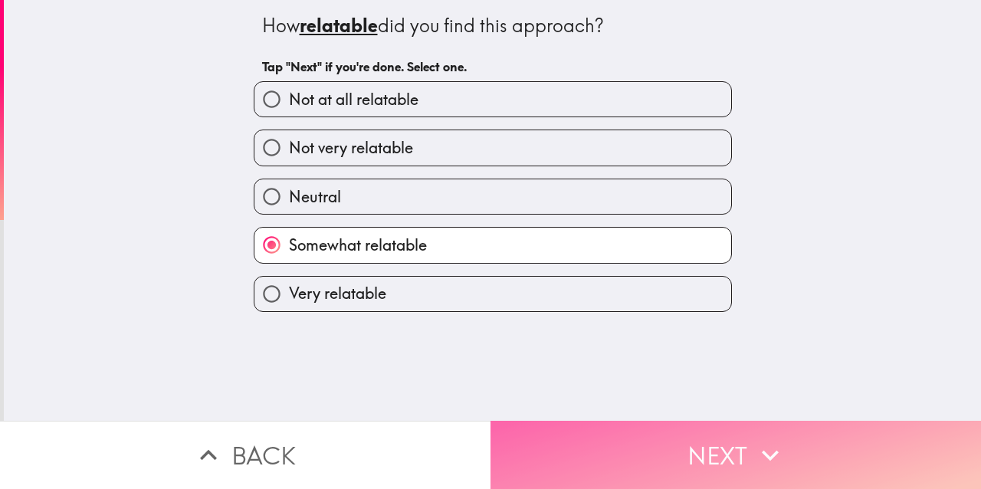
click at [626, 452] on button "Next" at bounding box center [736, 455] width 491 height 68
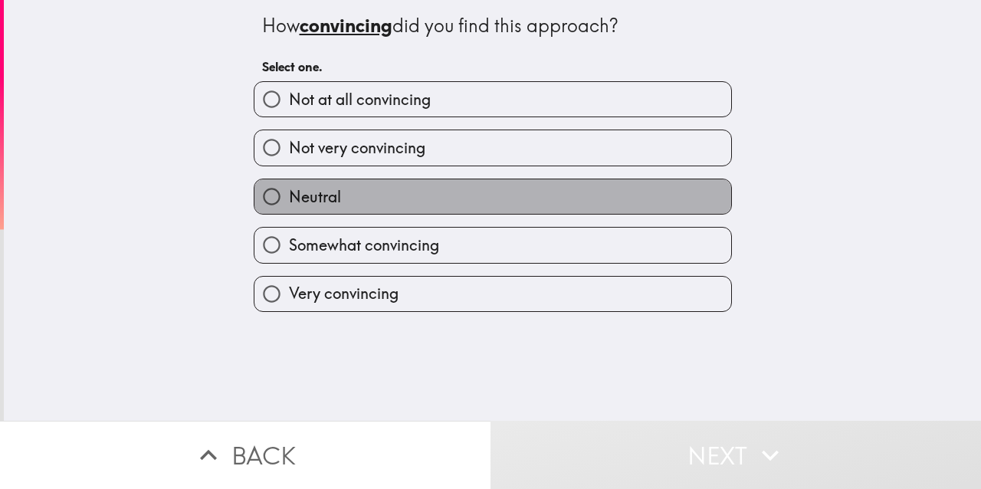
click at [630, 202] on label "Neutral" at bounding box center [493, 196] width 477 height 34
click at [289, 202] on input "Neutral" at bounding box center [272, 196] width 34 height 34
radio input "true"
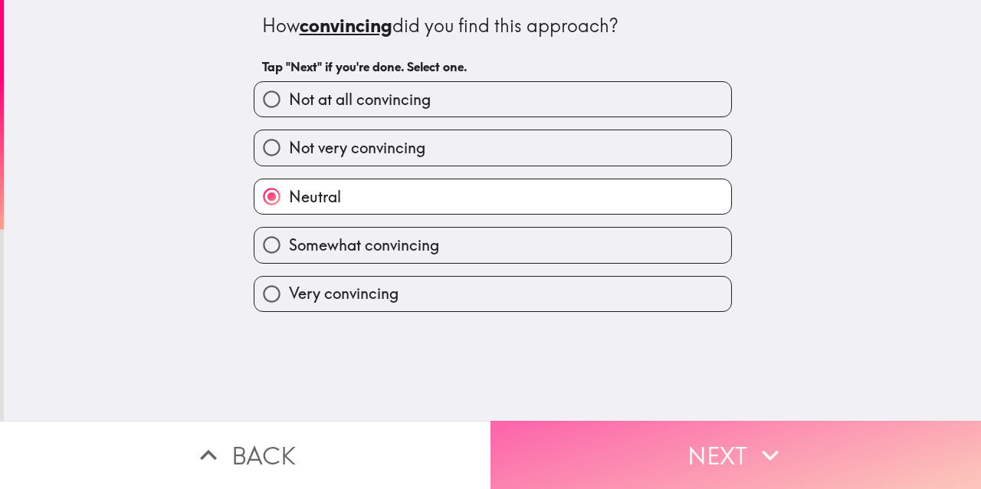
click at [642, 454] on button "Next" at bounding box center [736, 455] width 491 height 68
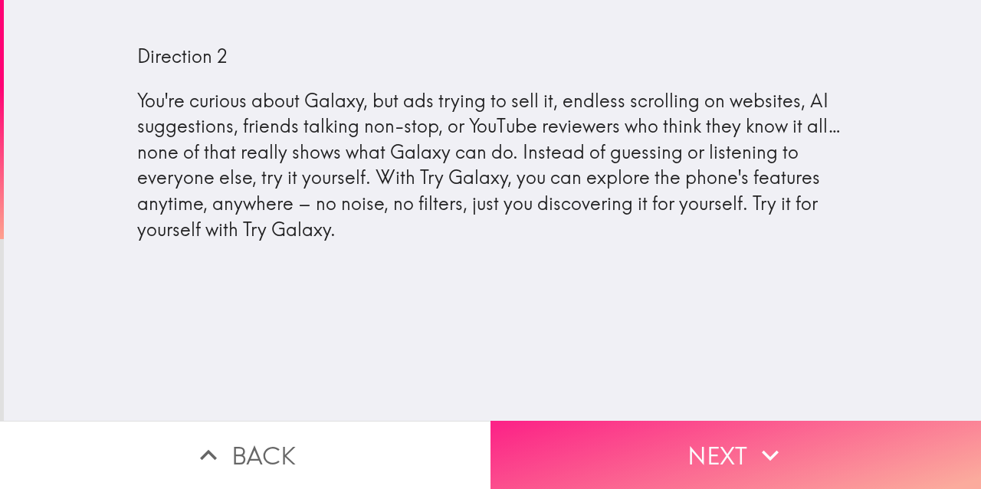
click at [623, 461] on button "Next" at bounding box center [736, 455] width 491 height 68
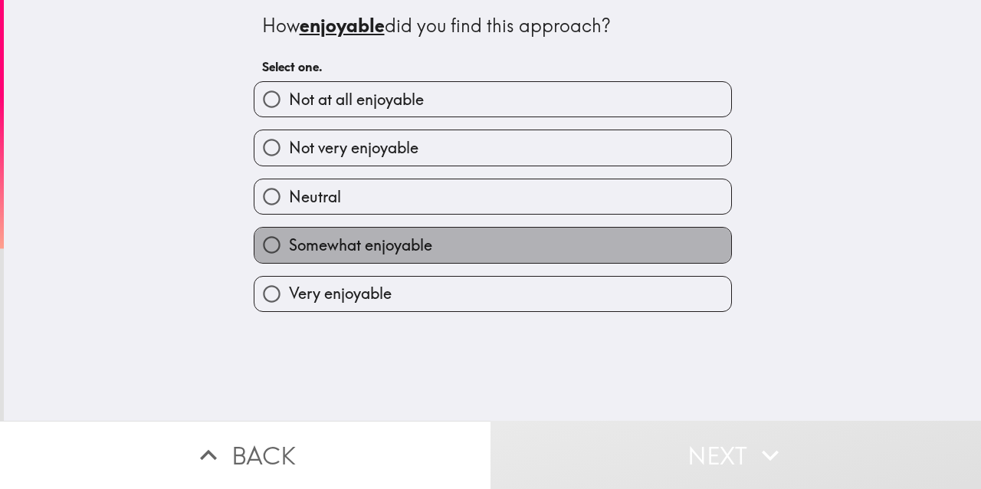
click at [577, 249] on label "Somewhat enjoyable" at bounding box center [493, 245] width 477 height 34
click at [289, 249] on input "Somewhat enjoyable" at bounding box center [272, 245] width 34 height 34
radio input "true"
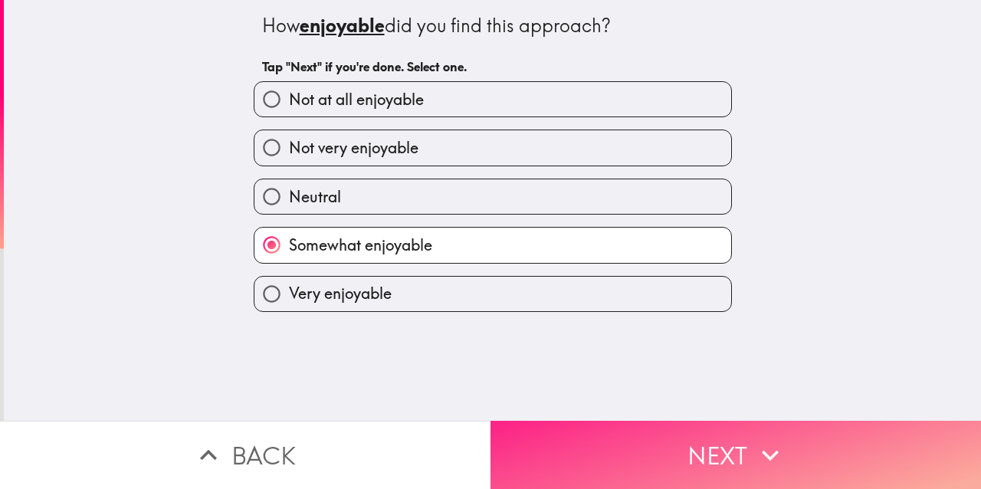
click at [607, 461] on button "Next" at bounding box center [736, 455] width 491 height 68
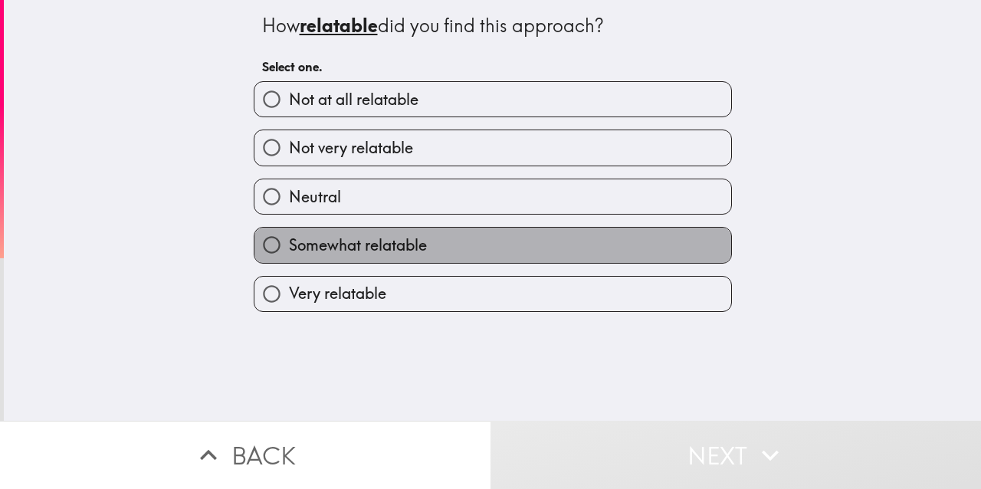
click at [616, 254] on label "Somewhat relatable" at bounding box center [493, 245] width 477 height 34
click at [289, 254] on input "Somewhat relatable" at bounding box center [272, 245] width 34 height 34
radio input "true"
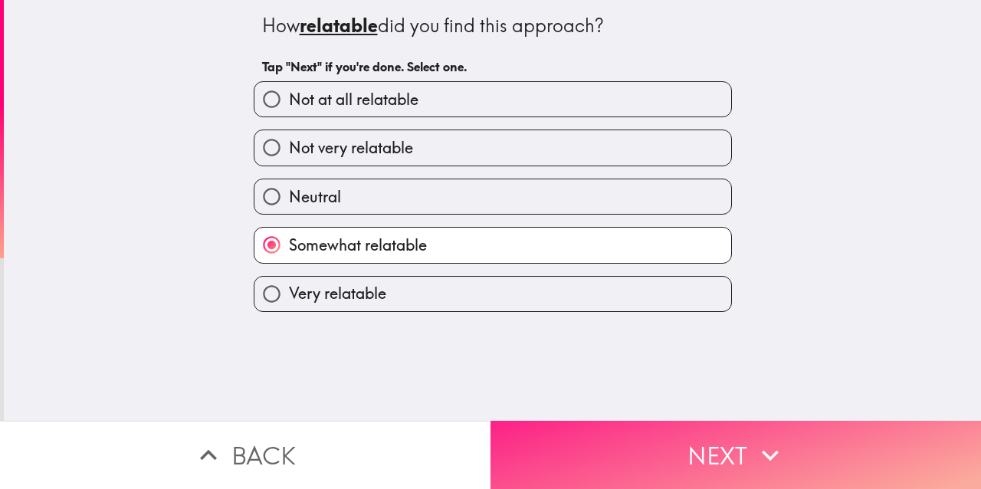
click at [619, 449] on button "Next" at bounding box center [736, 455] width 491 height 68
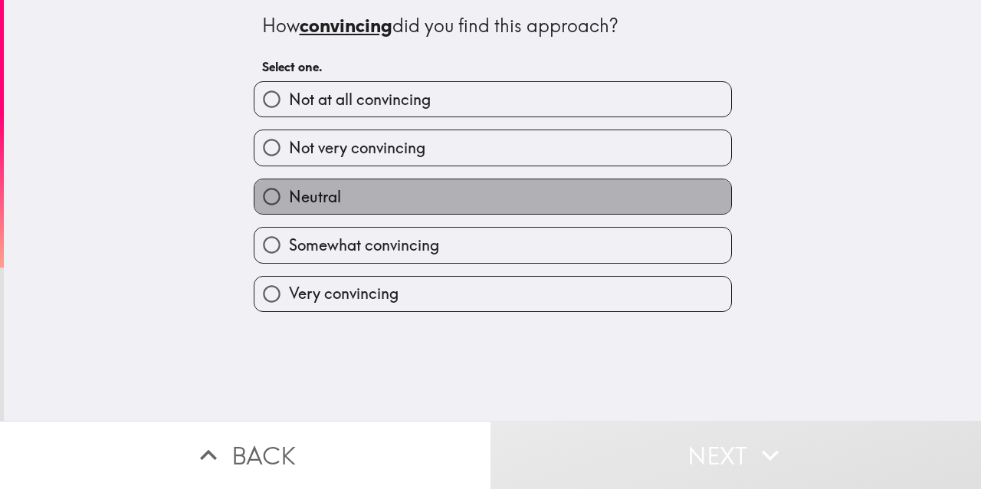
click at [578, 194] on label "Neutral" at bounding box center [493, 196] width 477 height 34
click at [289, 194] on input "Neutral" at bounding box center [272, 196] width 34 height 34
radio input "true"
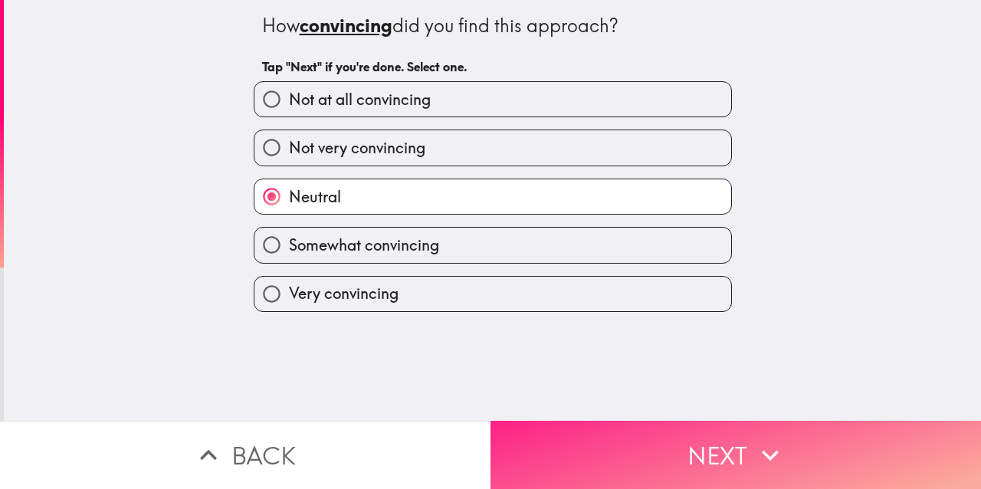
click at [628, 445] on button "Next" at bounding box center [736, 455] width 491 height 68
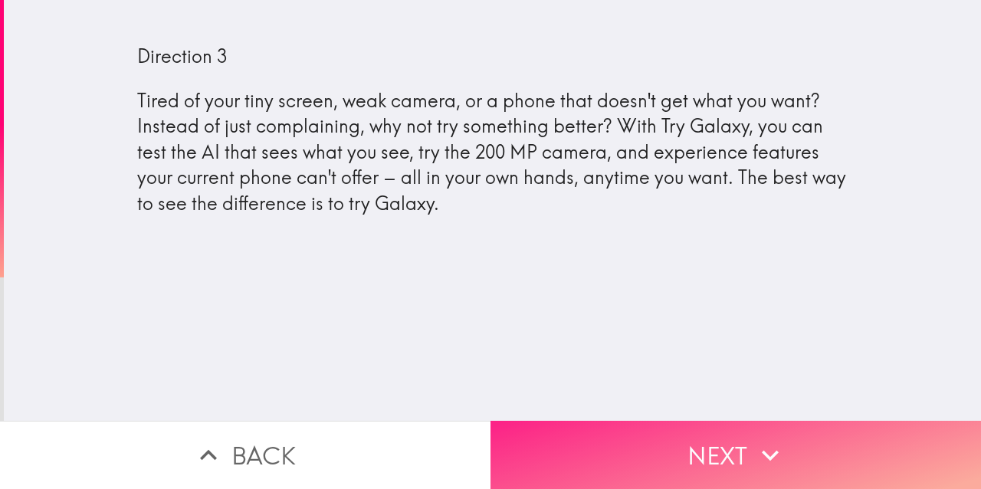
click at [688, 481] on button "Next" at bounding box center [736, 455] width 491 height 68
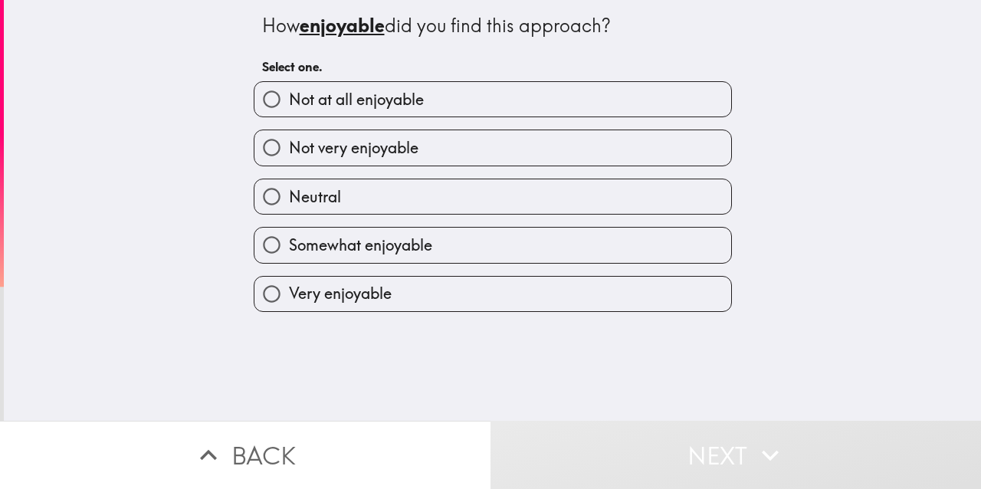
click at [521, 211] on label "Neutral" at bounding box center [493, 196] width 477 height 34
click at [289, 211] on input "Neutral" at bounding box center [272, 196] width 34 height 34
radio input "true"
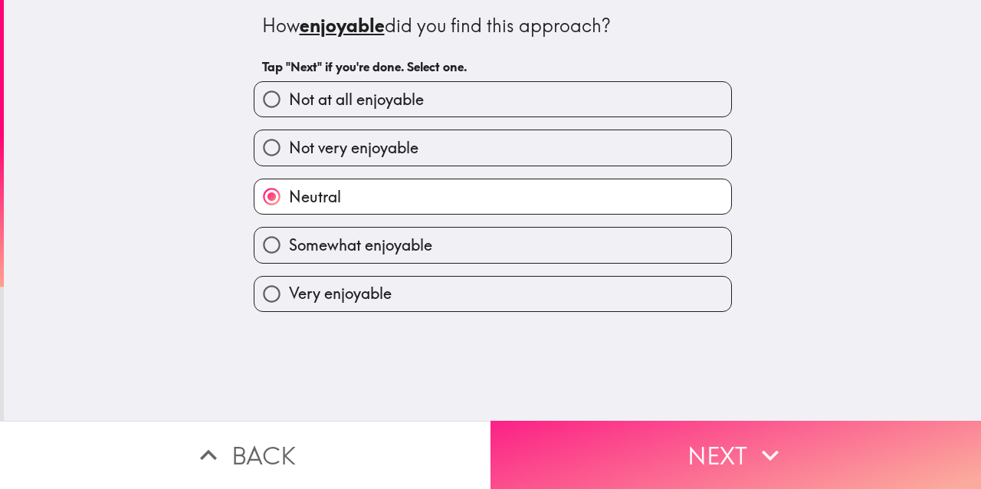
click at [619, 447] on button "Next" at bounding box center [736, 455] width 491 height 68
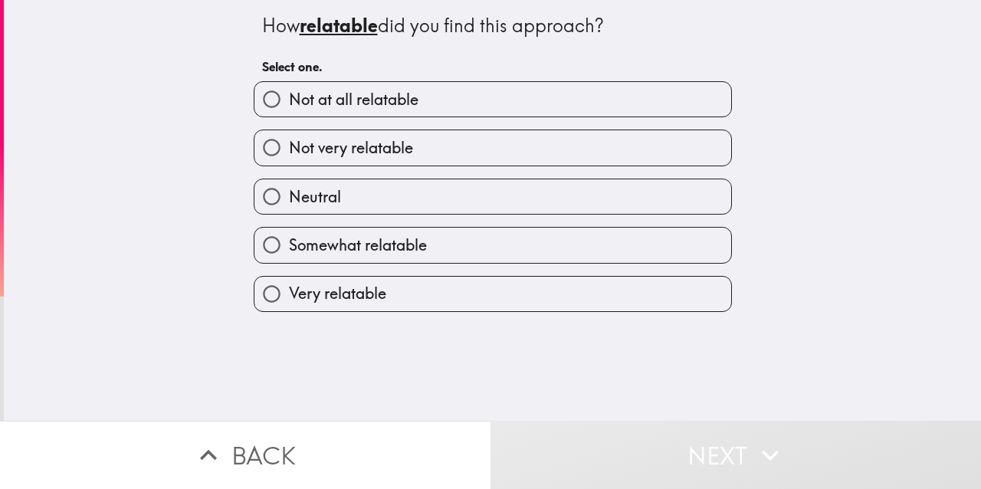
click at [521, 248] on label "Somewhat relatable" at bounding box center [493, 245] width 477 height 34
click at [289, 248] on input "Somewhat relatable" at bounding box center [272, 245] width 34 height 34
radio input "true"
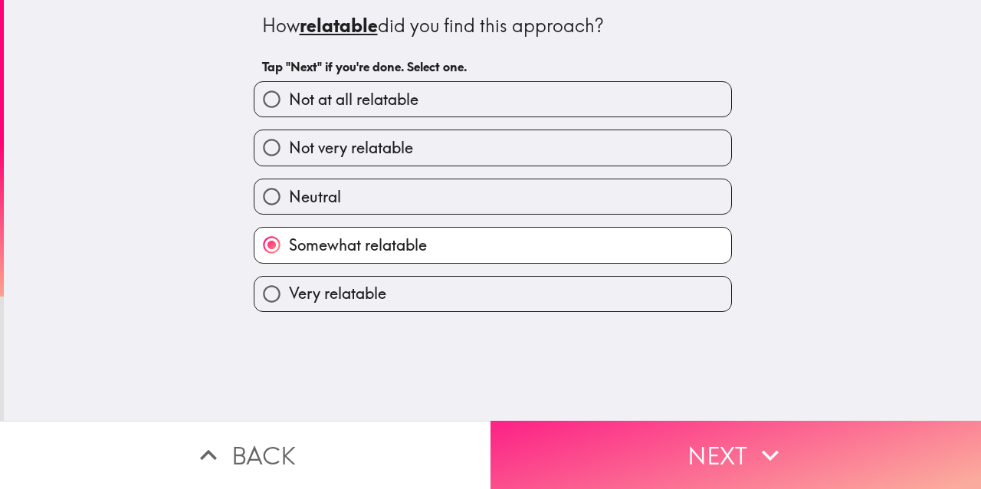
click at [563, 452] on button "Next" at bounding box center [736, 455] width 491 height 68
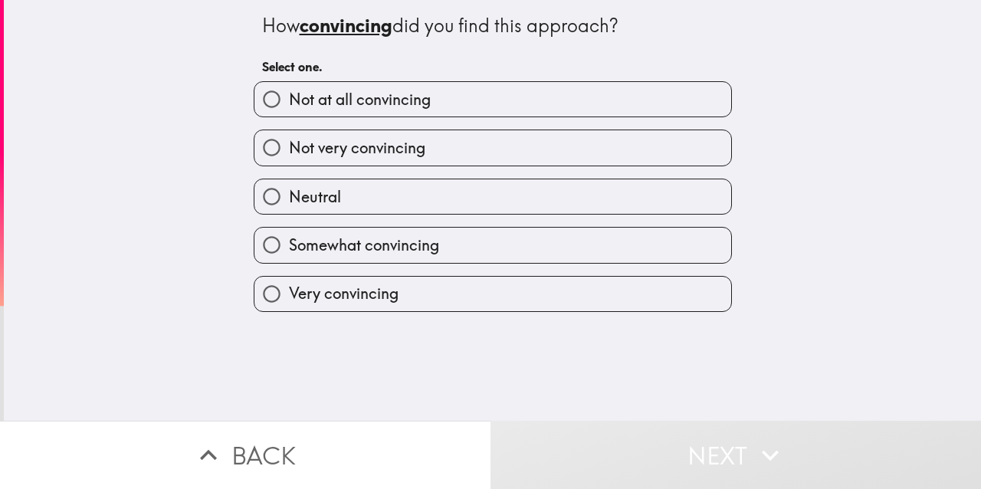
click at [498, 184] on label "Neutral" at bounding box center [493, 196] width 477 height 34
click at [289, 184] on input "Neutral" at bounding box center [272, 196] width 34 height 34
radio input "true"
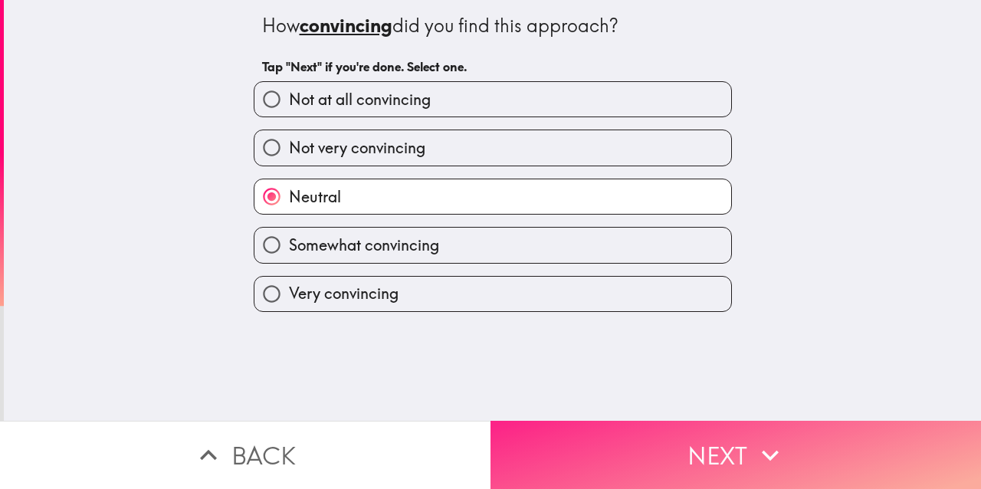
click at [604, 473] on button "Next" at bounding box center [736, 455] width 491 height 68
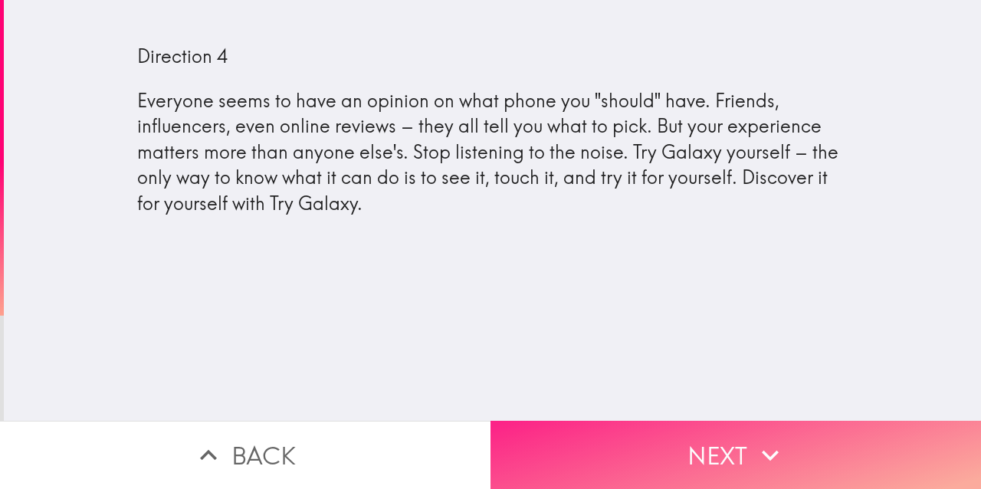
click at [710, 474] on button "Next" at bounding box center [736, 455] width 491 height 68
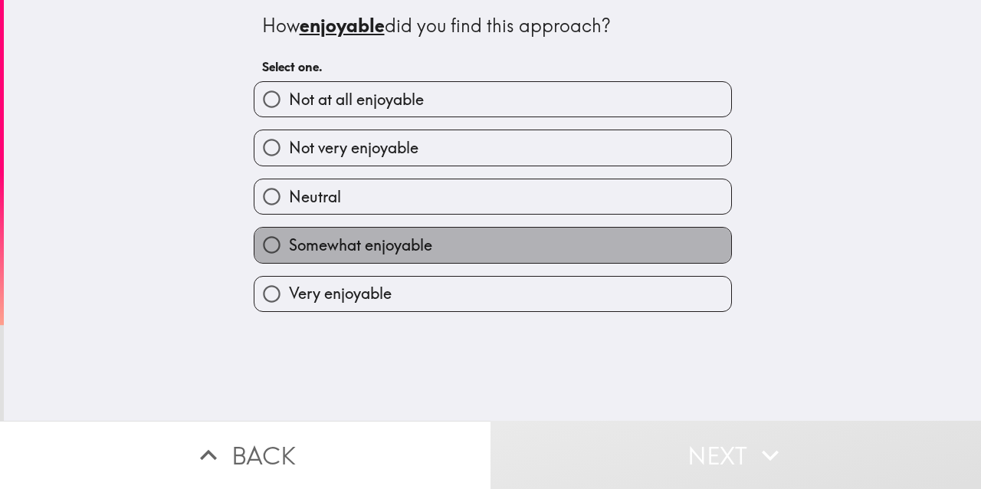
click at [564, 245] on label "Somewhat enjoyable" at bounding box center [493, 245] width 477 height 34
click at [289, 245] on input "Somewhat enjoyable" at bounding box center [272, 245] width 34 height 34
radio input "true"
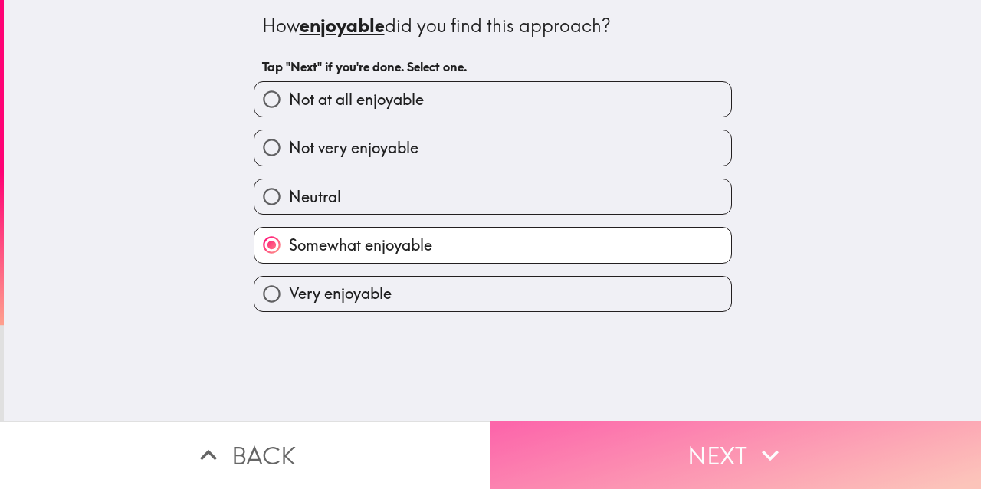
click at [622, 473] on button "Next" at bounding box center [736, 455] width 491 height 68
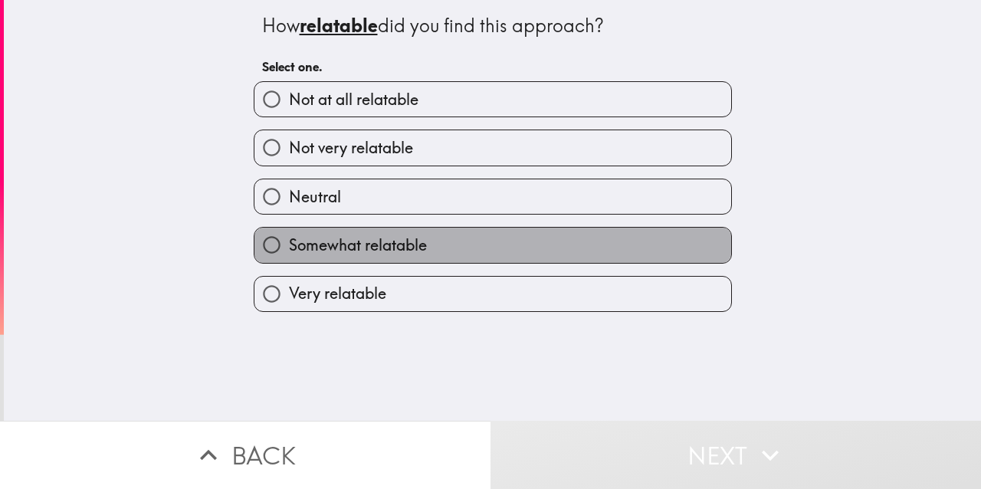
click at [515, 261] on label "Somewhat relatable" at bounding box center [493, 245] width 477 height 34
click at [289, 261] on input "Somewhat relatable" at bounding box center [272, 245] width 34 height 34
radio input "true"
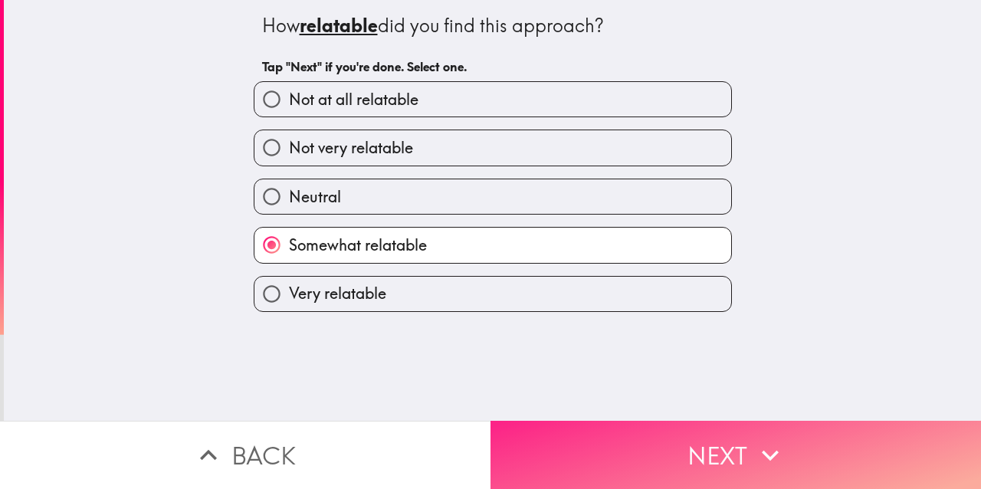
click at [572, 468] on button "Next" at bounding box center [736, 455] width 491 height 68
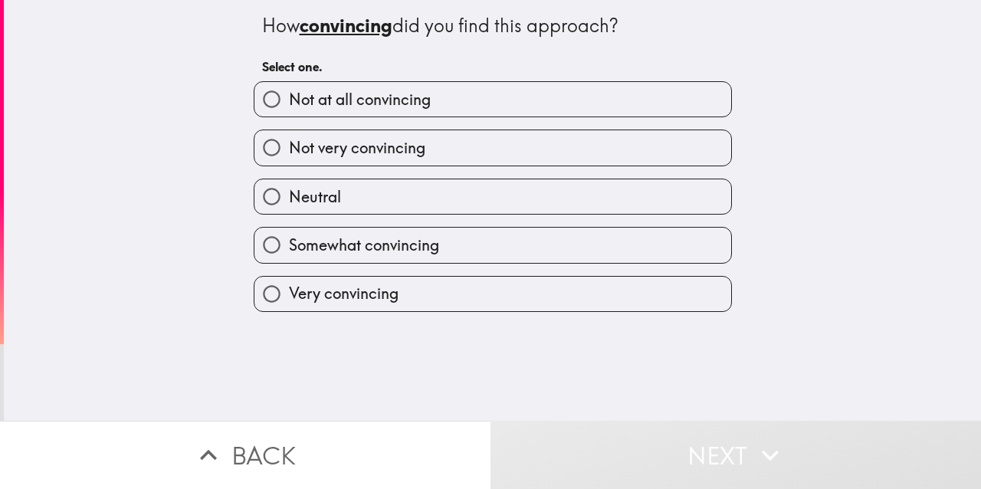
click at [526, 254] on label "Somewhat convincing" at bounding box center [493, 245] width 477 height 34
click at [289, 254] on input "Somewhat convincing" at bounding box center [272, 245] width 34 height 34
radio input "true"
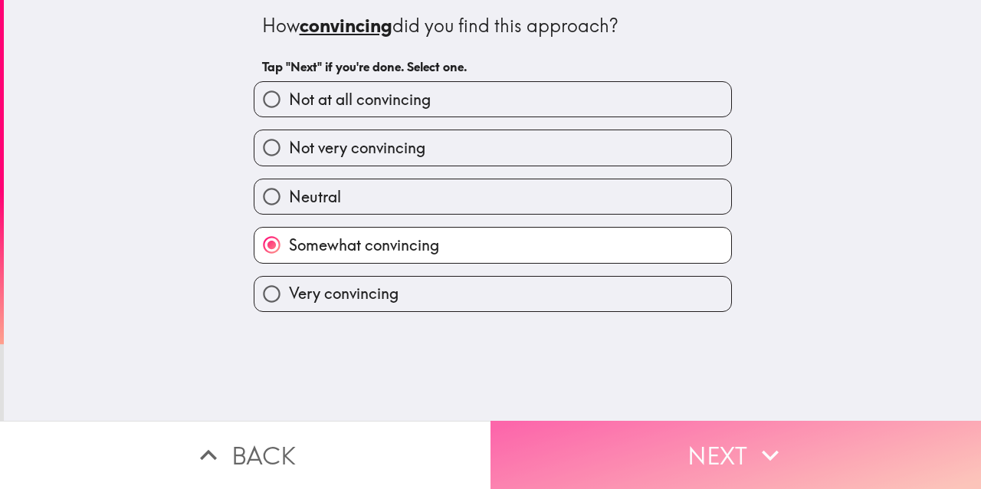
click at [616, 481] on button "Next" at bounding box center [736, 455] width 491 height 68
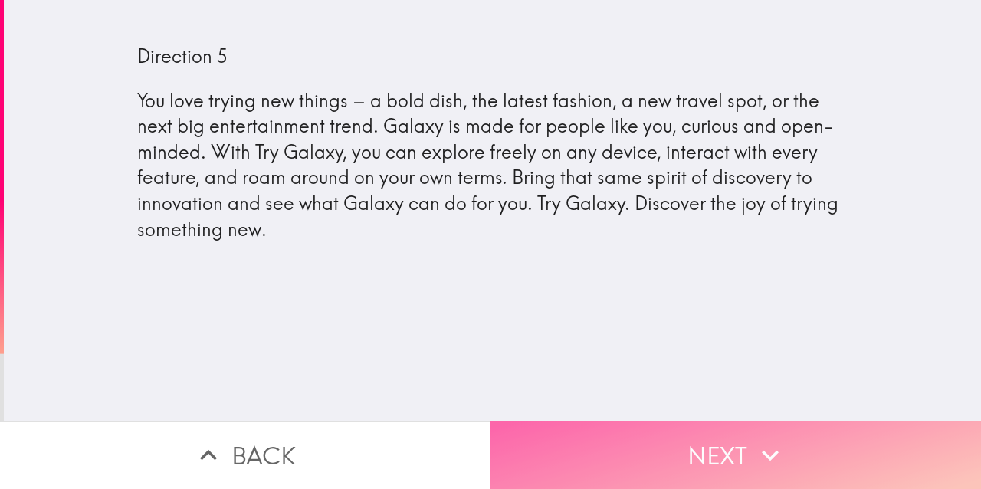
click at [727, 458] on button "Next" at bounding box center [736, 455] width 491 height 68
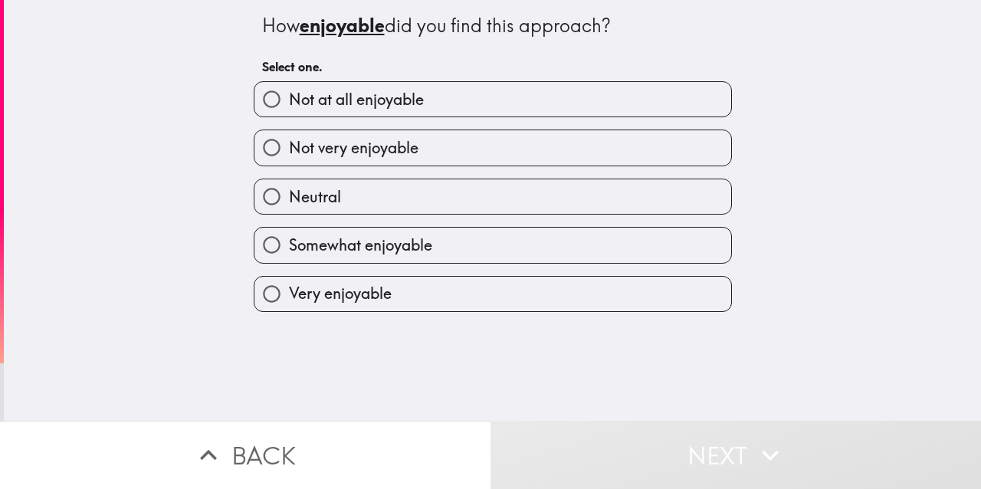
click at [541, 203] on label "Neutral" at bounding box center [493, 196] width 477 height 34
click at [289, 203] on input "Neutral" at bounding box center [272, 196] width 34 height 34
radio input "true"
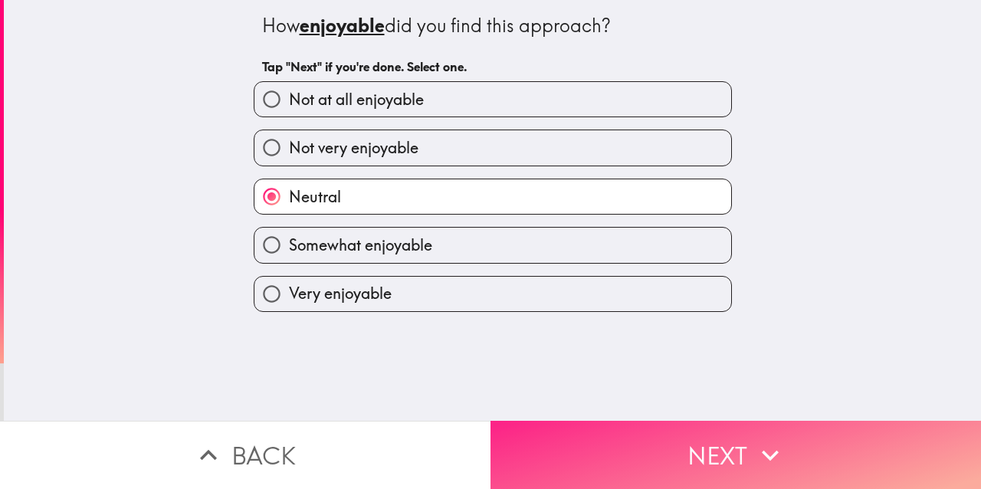
click at [603, 449] on button "Next" at bounding box center [736, 455] width 491 height 68
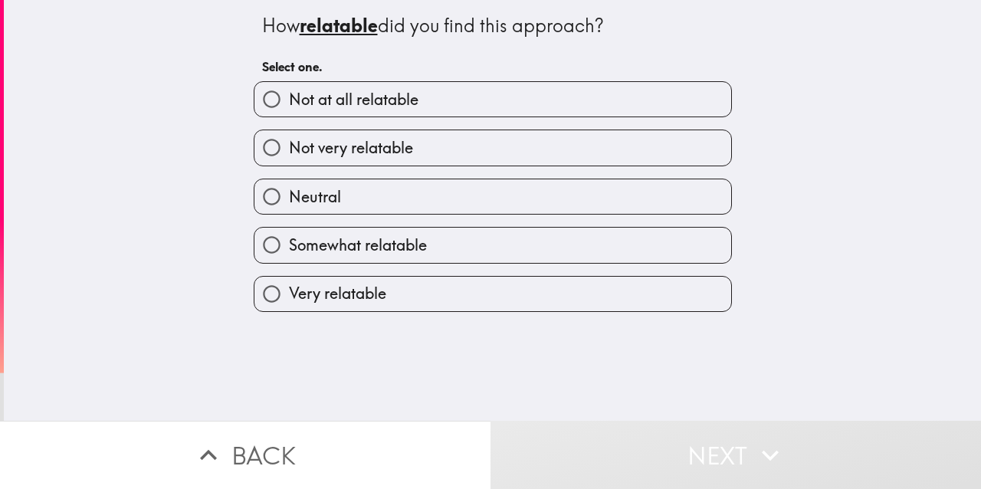
click at [523, 214] on label "Neutral" at bounding box center [493, 196] width 477 height 34
click at [289, 214] on input "Neutral" at bounding box center [272, 196] width 34 height 34
radio input "true"
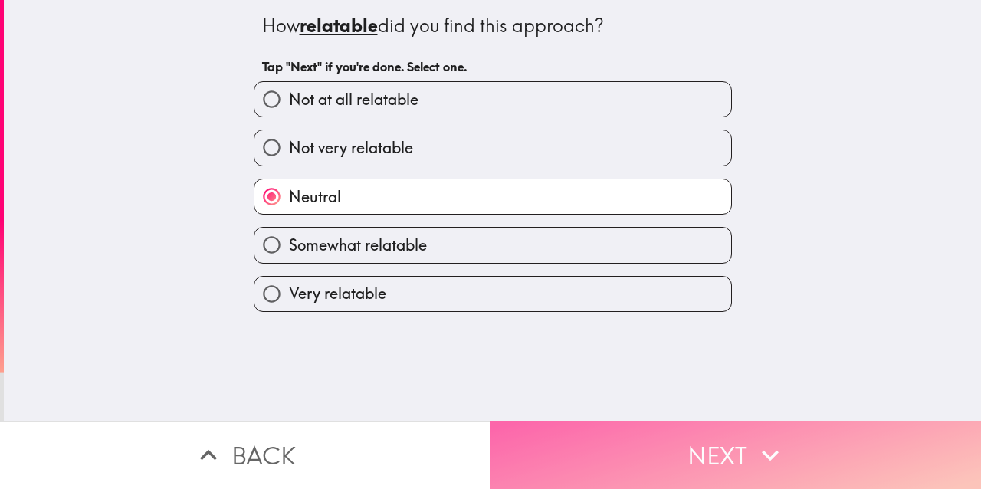
click at [592, 442] on button "Next" at bounding box center [736, 455] width 491 height 68
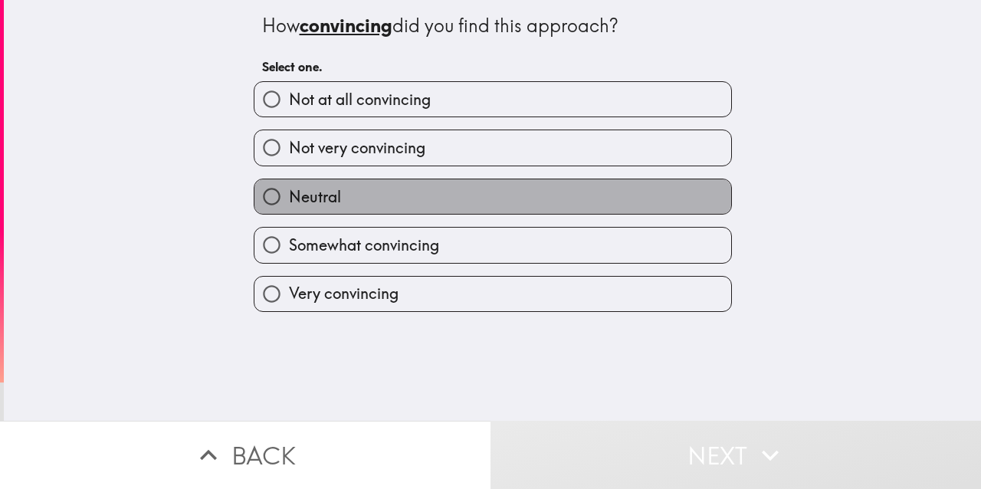
click at [516, 195] on label "Neutral" at bounding box center [493, 196] width 477 height 34
click at [289, 195] on input "Neutral" at bounding box center [272, 196] width 34 height 34
radio input "true"
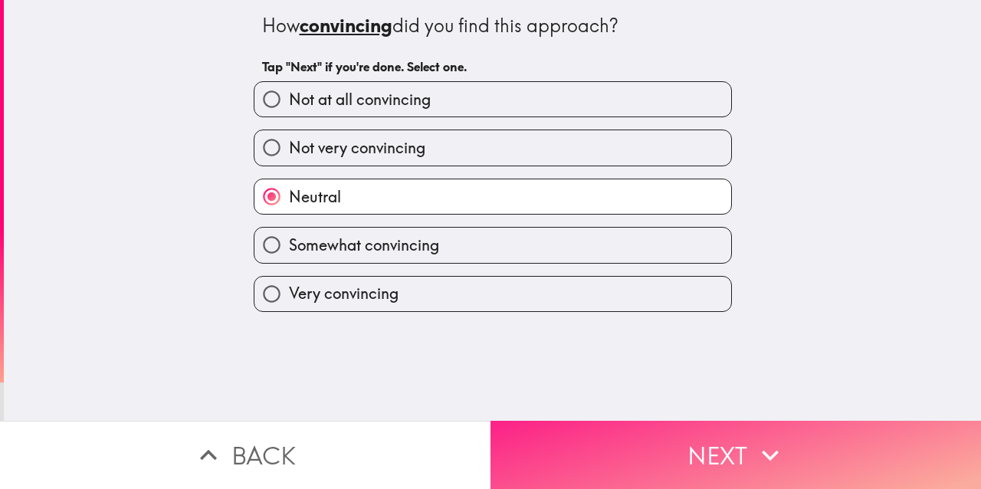
click at [589, 454] on button "Next" at bounding box center [736, 455] width 491 height 68
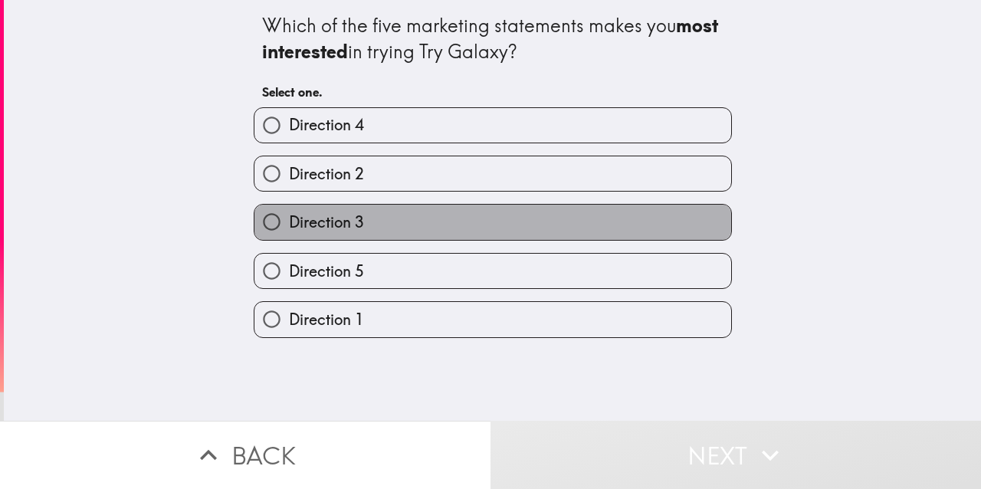
click at [568, 229] on label "Direction 3" at bounding box center [493, 222] width 477 height 34
click at [289, 229] on input "Direction 3" at bounding box center [272, 222] width 34 height 34
radio input "true"
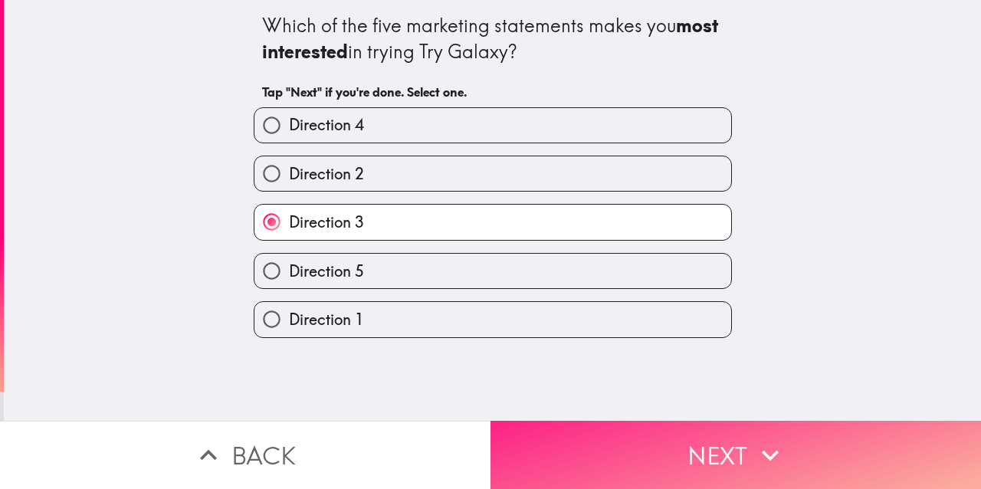
click at [645, 472] on button "Next" at bounding box center [736, 455] width 491 height 68
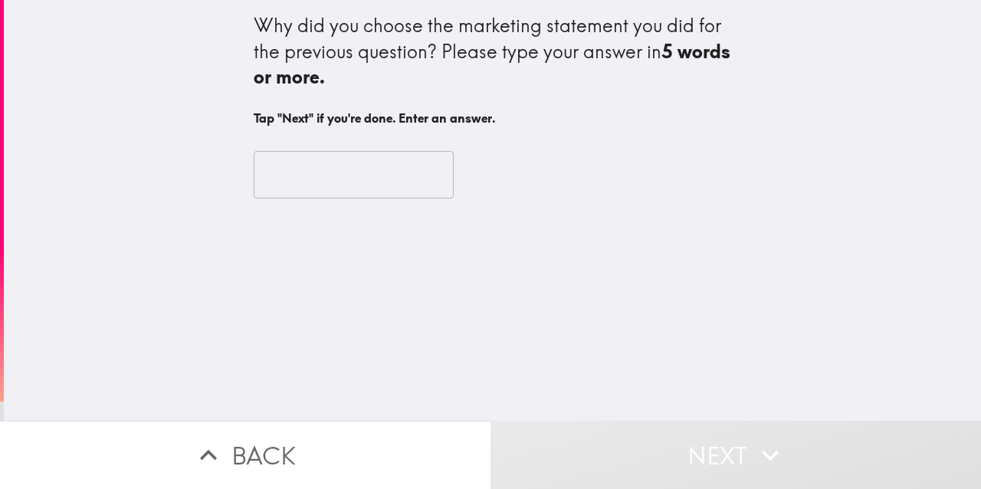
click at [435, 184] on input "text" at bounding box center [354, 175] width 200 height 48
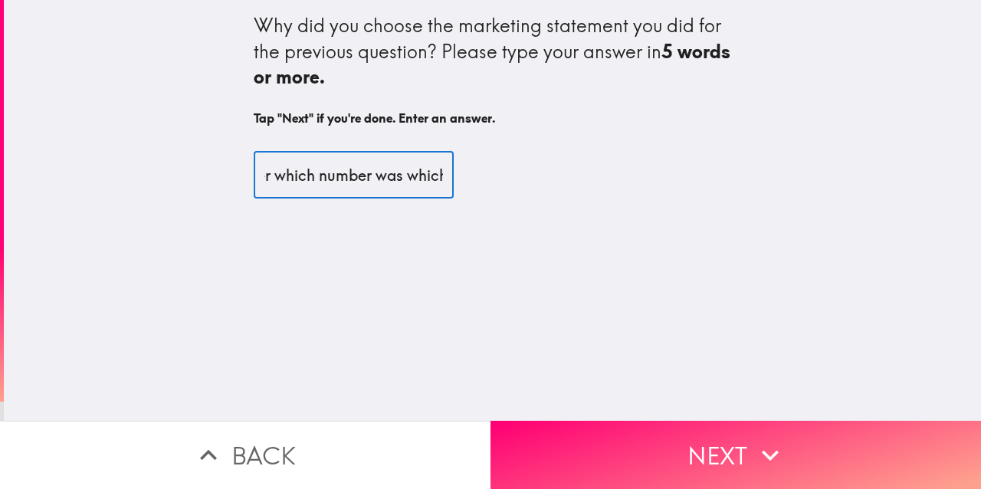
scroll to position [0, 585]
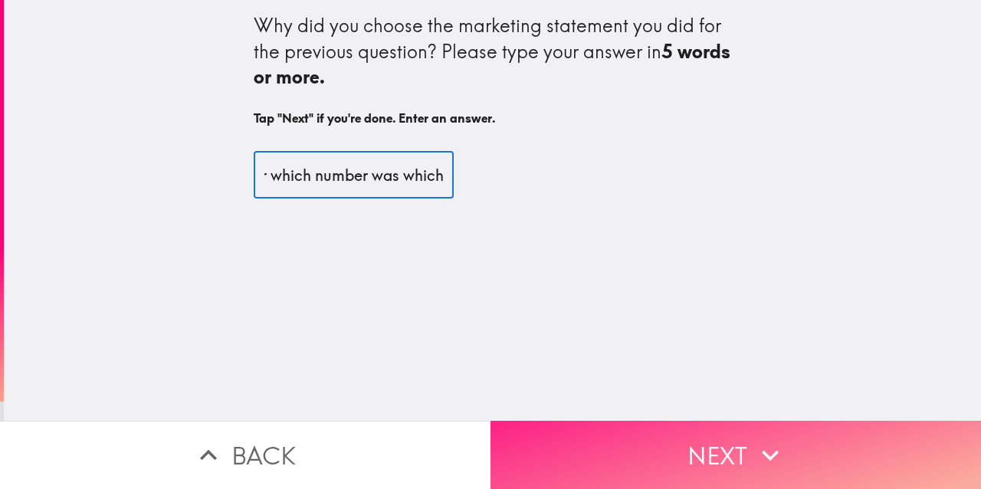
type input "To be honest, by the time I got through with the marketing ideas, I could not r…"
click at [565, 431] on button "Next" at bounding box center [736, 455] width 491 height 68
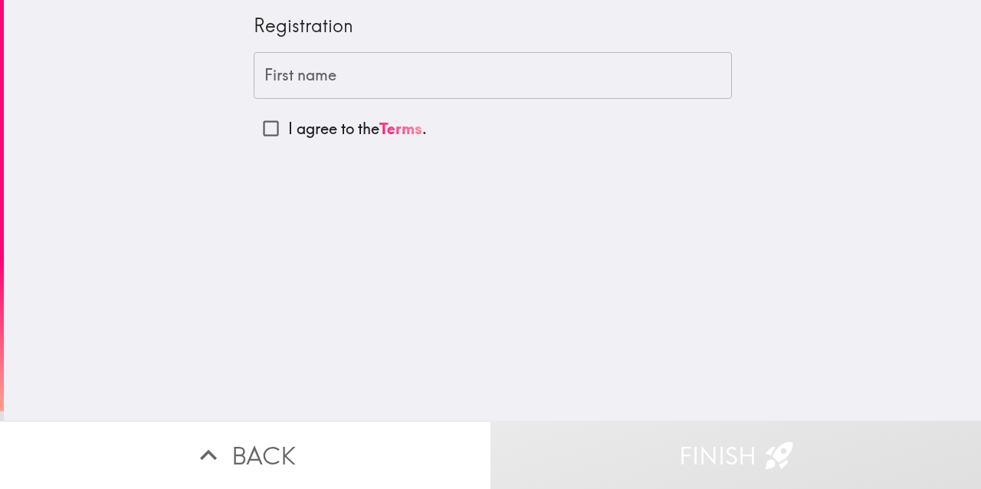
click at [408, 86] on input "First name" at bounding box center [493, 76] width 478 height 48
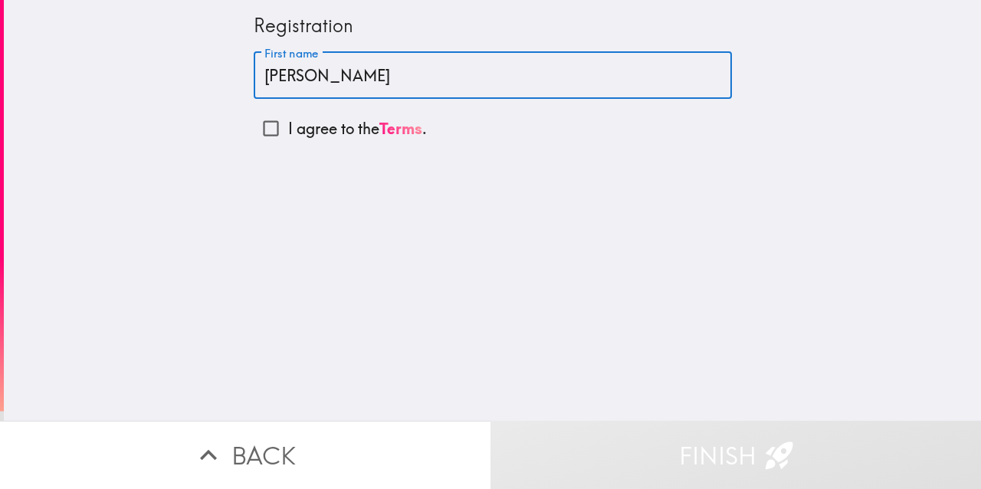
type input "[PERSON_NAME]"
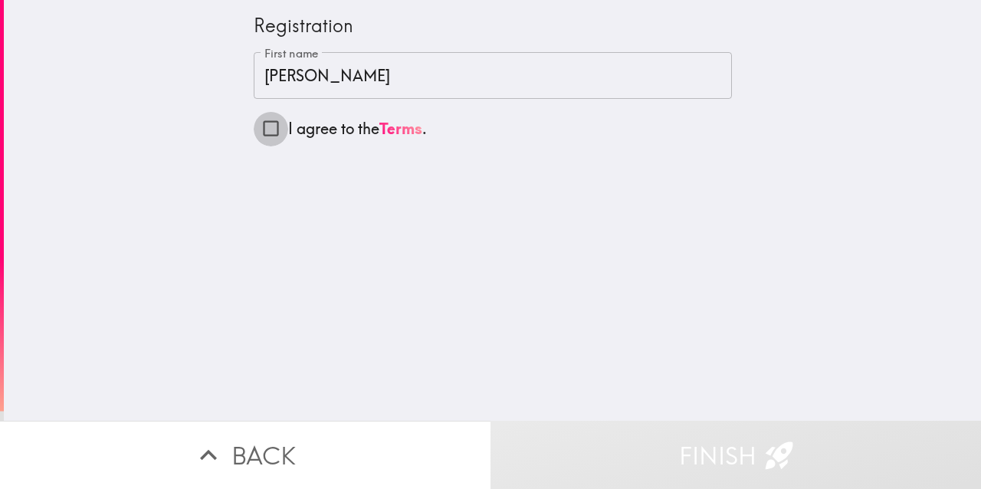
click at [274, 128] on input "I agree to the Terms ." at bounding box center [271, 128] width 34 height 34
checkbox input "true"
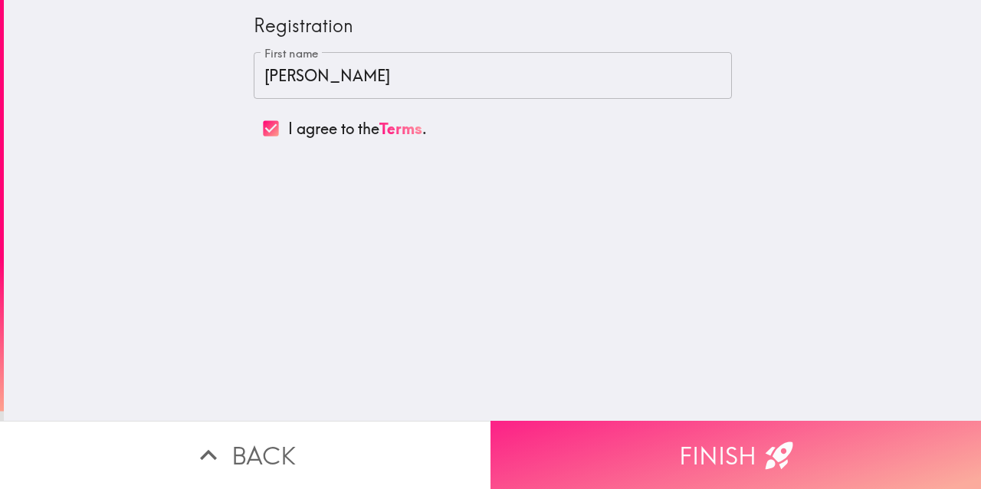
click at [667, 461] on button "Finish" at bounding box center [736, 455] width 491 height 68
